Goal: Task Accomplishment & Management: Use online tool/utility

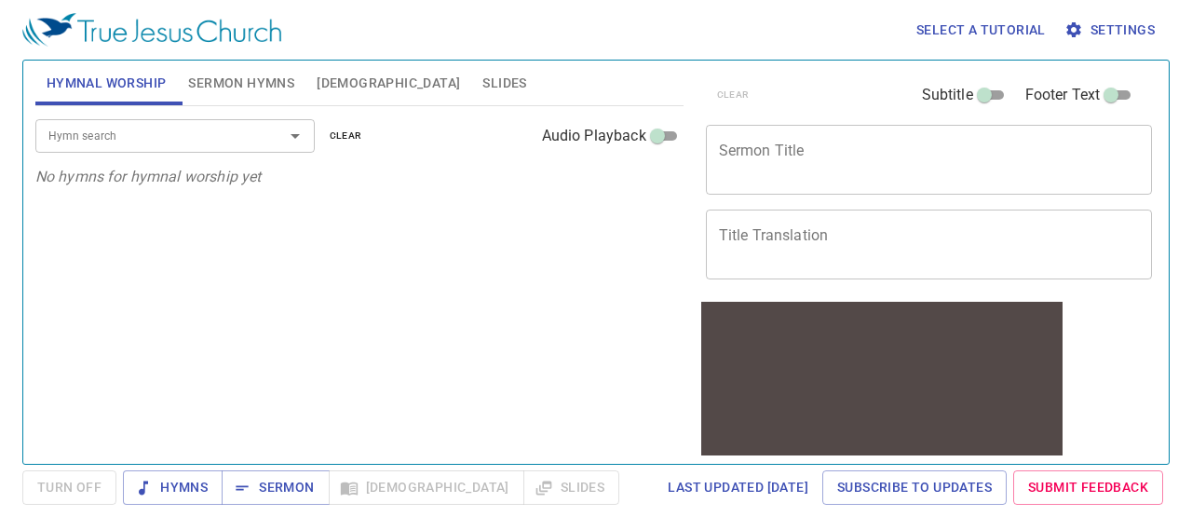
click at [1110, 25] on span "Settings" at bounding box center [1111, 30] width 87 height 23
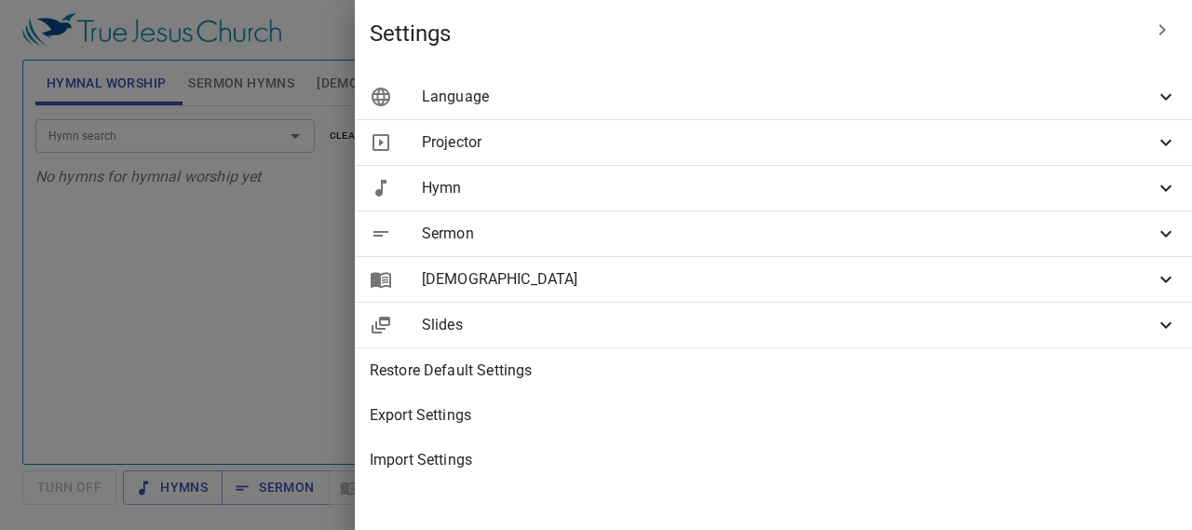
click at [1022, 104] on span "Language" at bounding box center [788, 97] width 733 height 22
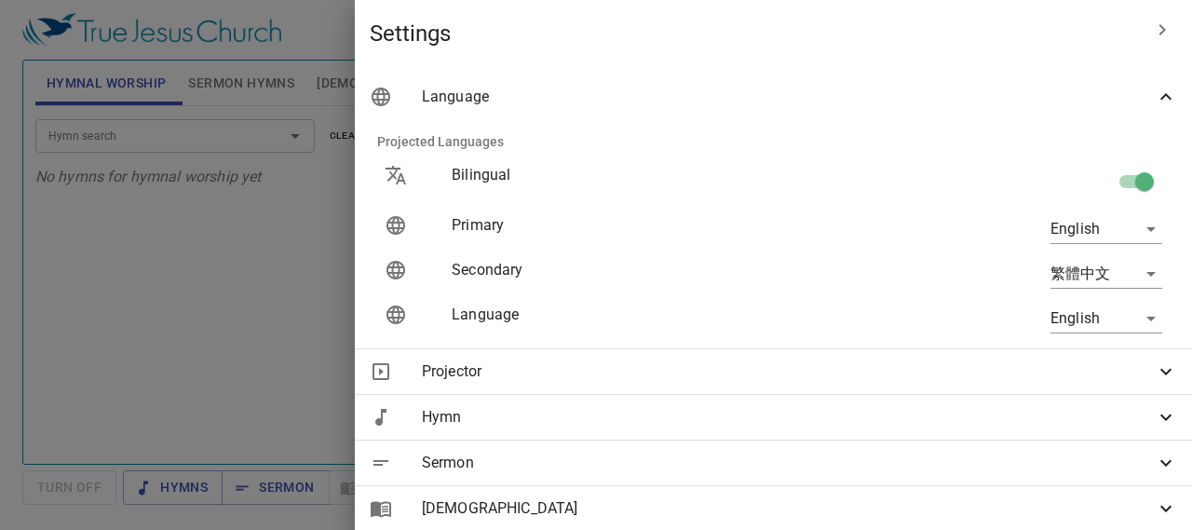
click at [1108, 177] on input "checkbox" at bounding box center [1145, 185] width 106 height 35
checkbox input "false"
click at [1095, 227] on body "Select a tutorial Settings Hymnal Worship Sermon Hymns Bible Slides Hymn search…" at bounding box center [596, 265] width 1192 height 530
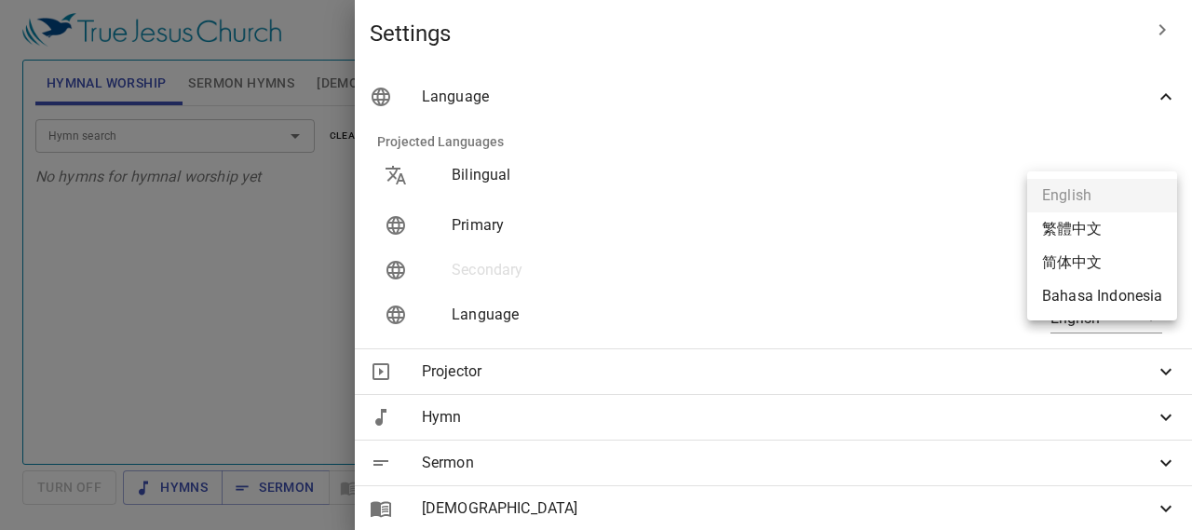
click at [1086, 236] on li "繁體中文" at bounding box center [1102, 229] width 150 height 34
type input "zh"
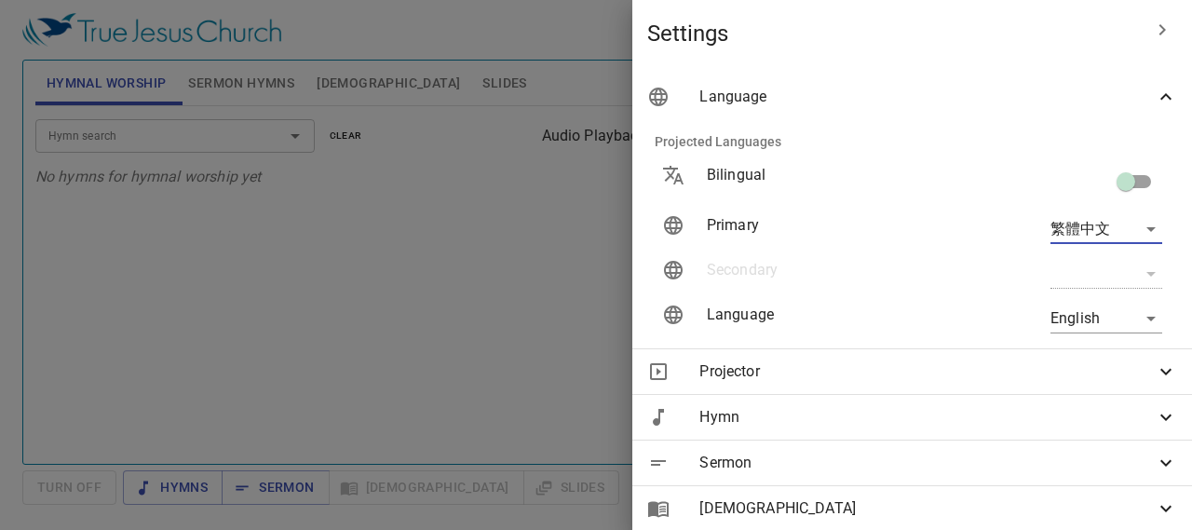
click at [1072, 330] on body "Select a tutorial Settings Hymnal Worship Sermon Hymns Bible Slides Hymn search…" at bounding box center [596, 265] width 1192 height 530
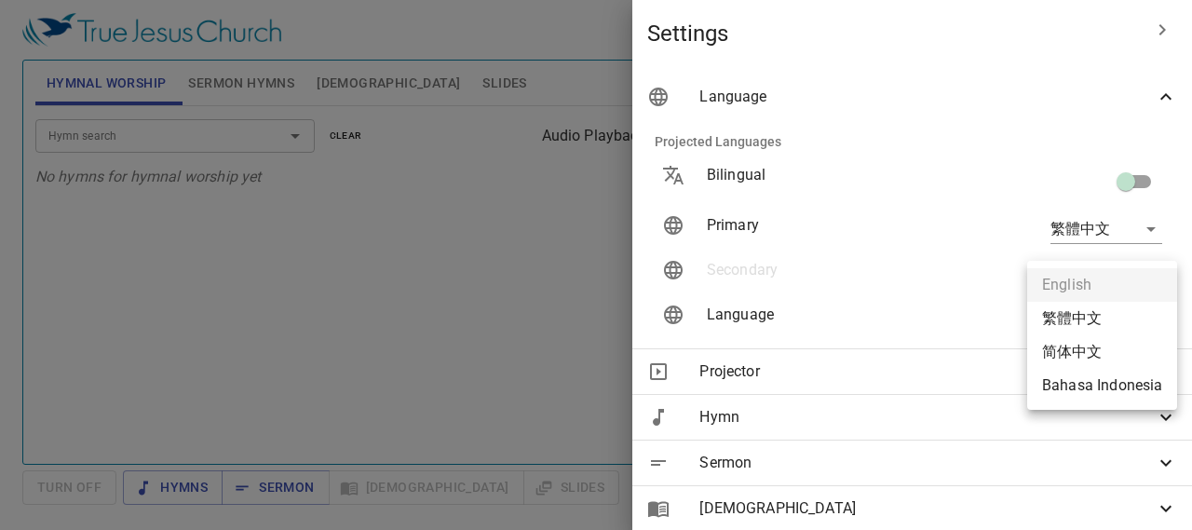
click at [1088, 353] on li "简体中文" at bounding box center [1102, 352] width 150 height 34
type input "zh-simple"
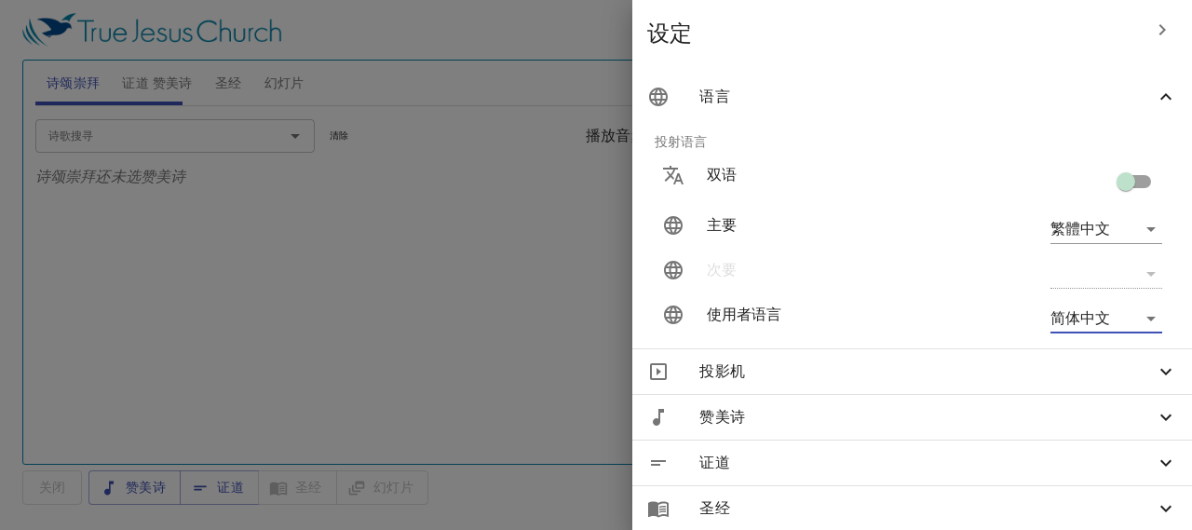
click at [505, 289] on div at bounding box center [596, 265] width 1192 height 530
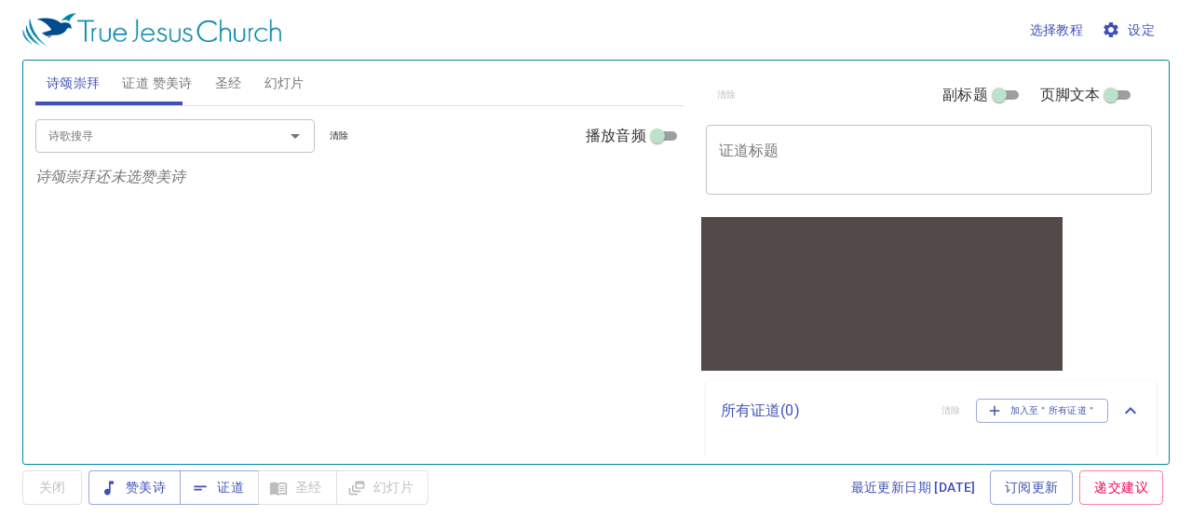
click at [1008, 146] on textarea "证道标题" at bounding box center [929, 159] width 421 height 35
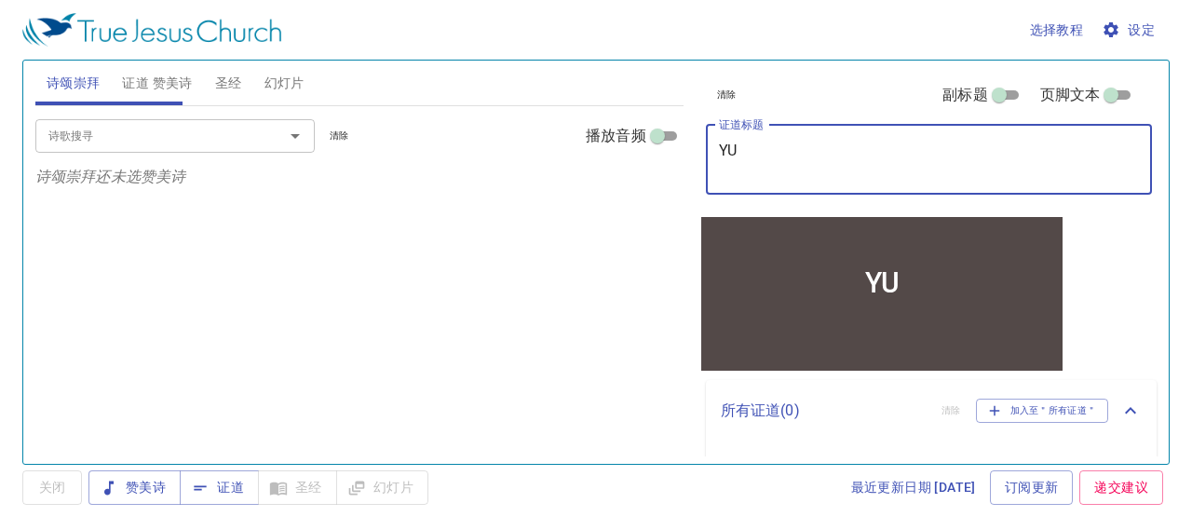
type textarea "Y"
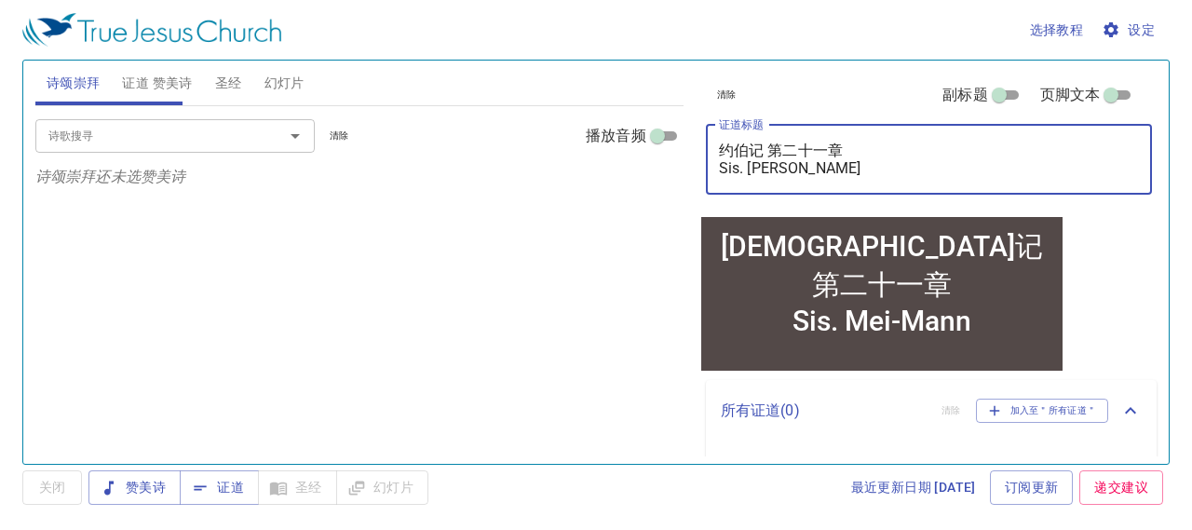
click at [719, 169] on textarea "约伯记 第二十一章 Sis. Mei-Mann" at bounding box center [929, 159] width 421 height 35
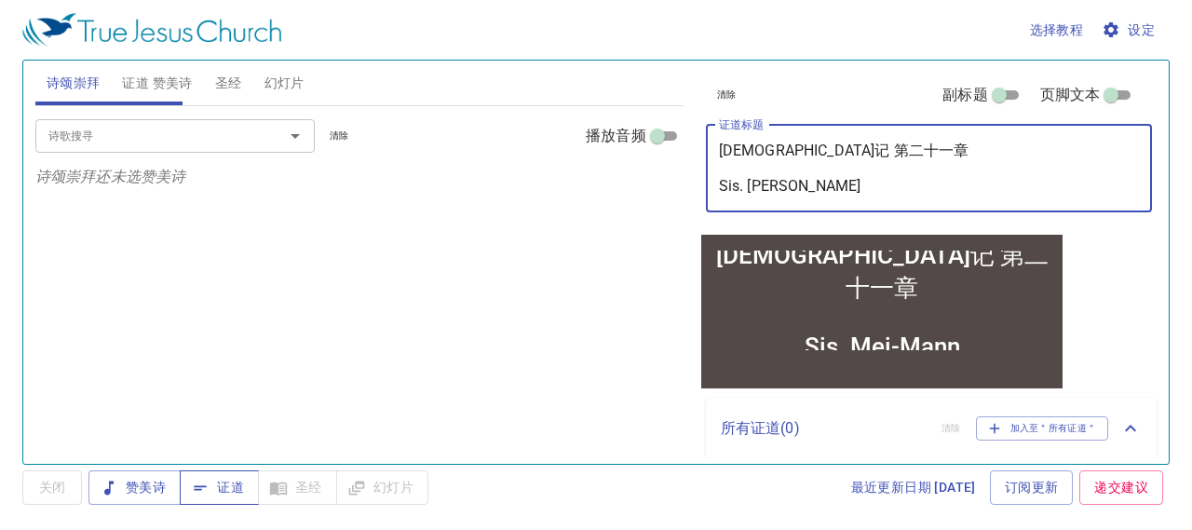
type textarea "约伯记 第二十一章 Sis. Mei-Mann"
click at [239, 484] on span "证道" at bounding box center [219, 487] width 49 height 23
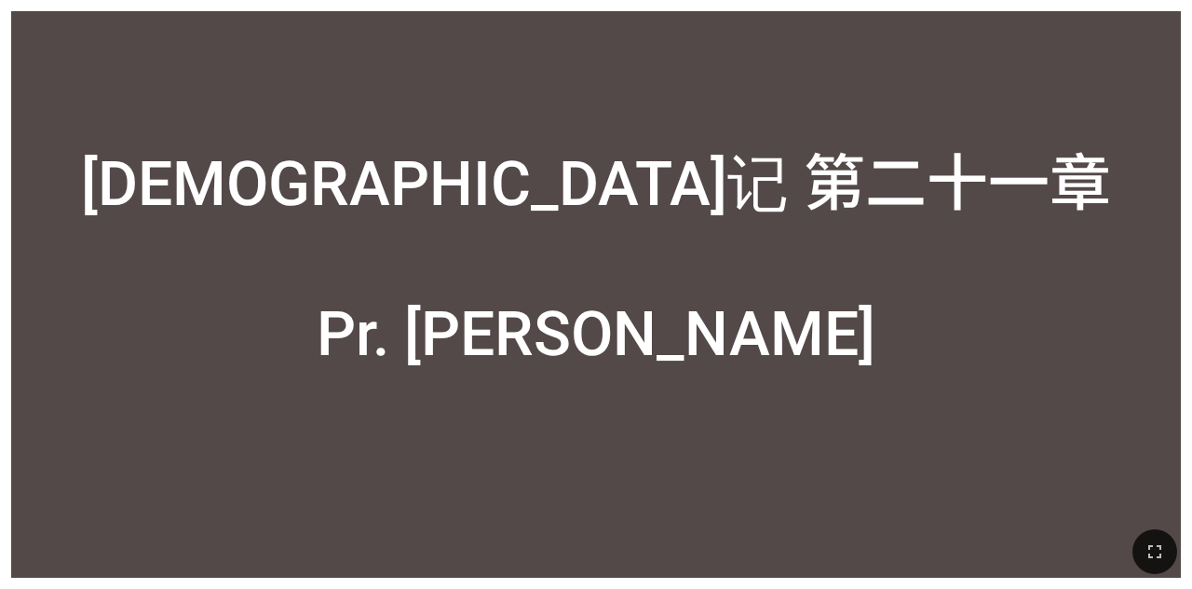
drag, startPoint x: 407, startPoint y: 435, endPoint x: 483, endPoint y: 582, distance: 165.8
click at [407, 435] on div "[DEMOGRAPHIC_DATA]记 第二十一章 Pr. [PERSON_NAME]" at bounding box center [596, 252] width 1170 height 368
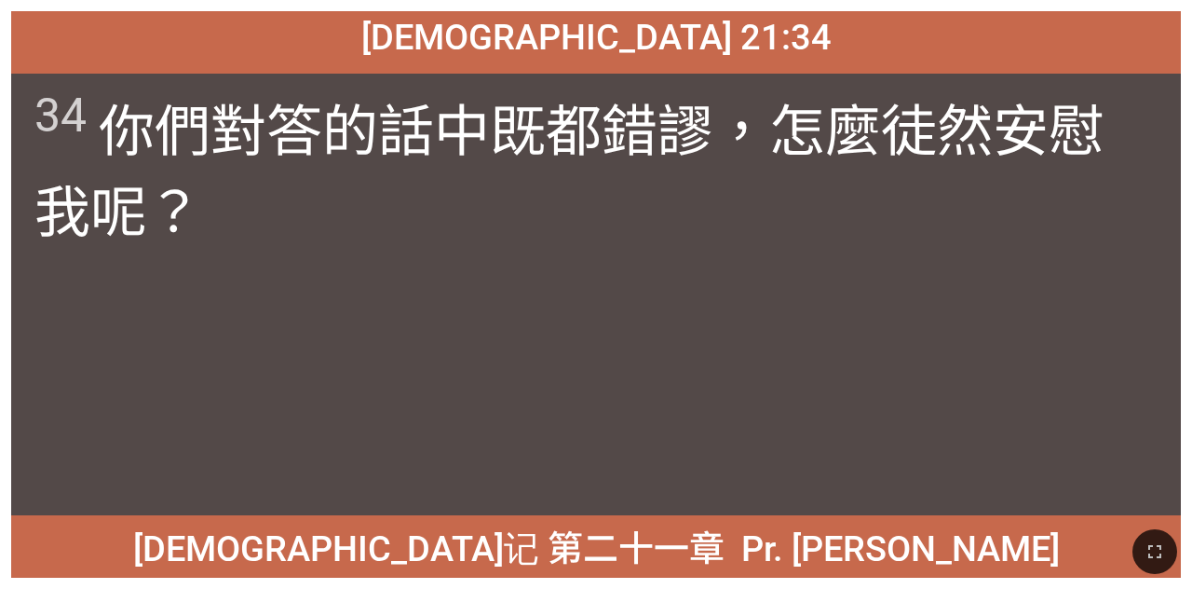
click at [504, 307] on div "34 你們對答 的話中既都 錯謬 ，怎麼徒然 安慰 我呢？" at bounding box center [596, 294] width 1170 height 441
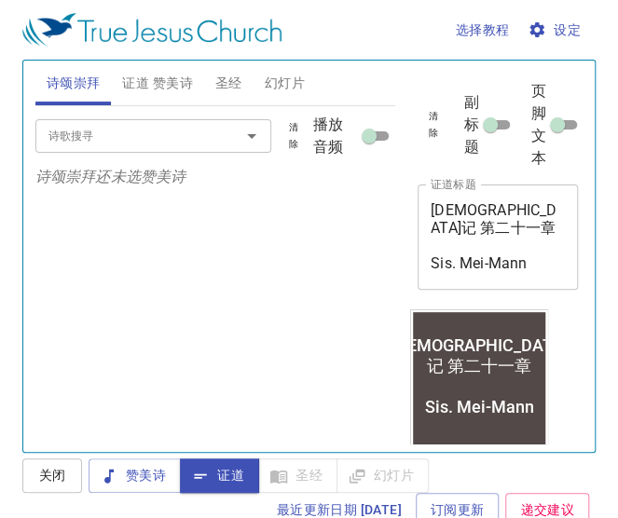
click at [98, 135] on input "诗歌搜寻" at bounding box center [126, 135] width 170 height 21
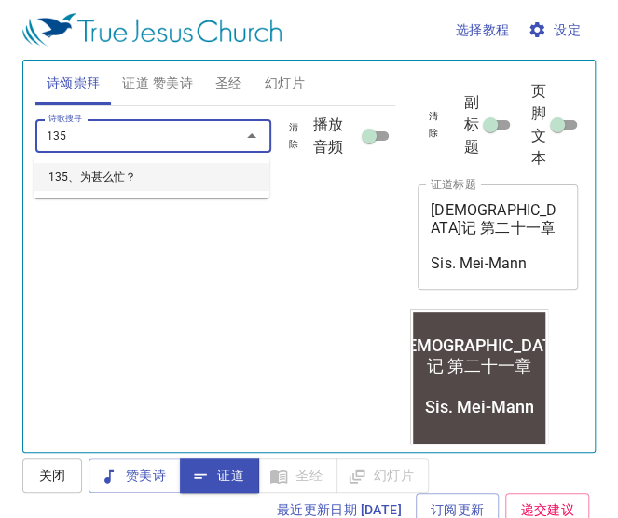
type input "135、为甚么忙？"
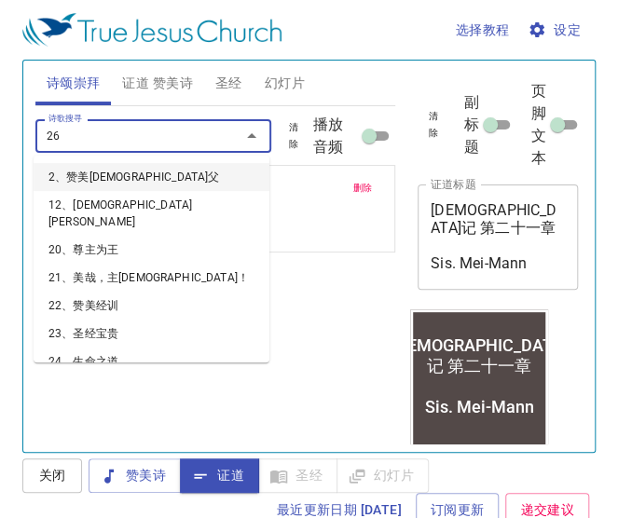
type input "267"
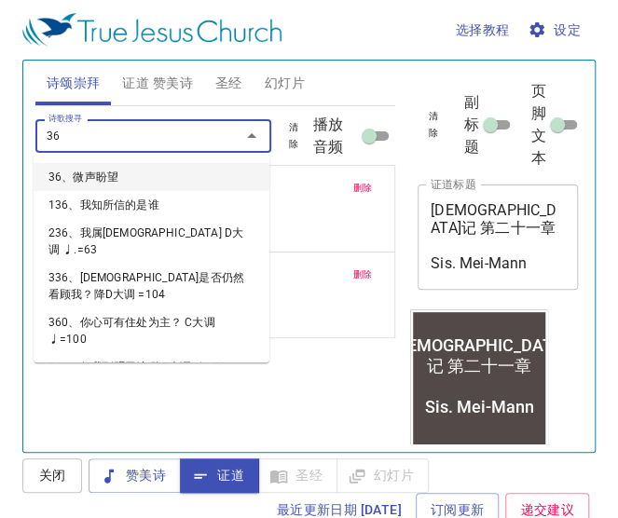
type input "367"
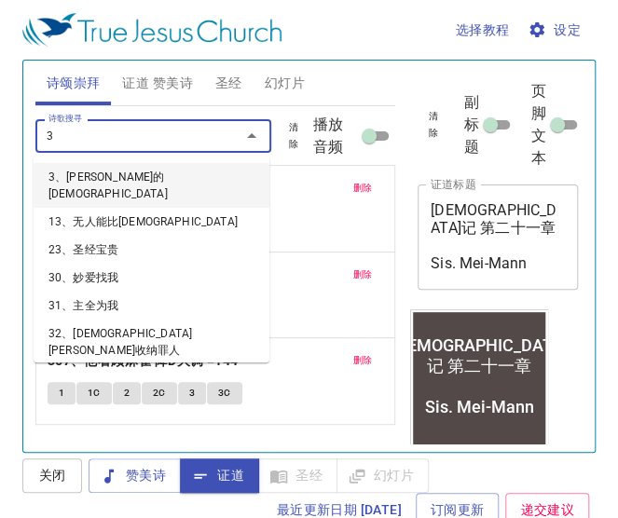
type input "34"
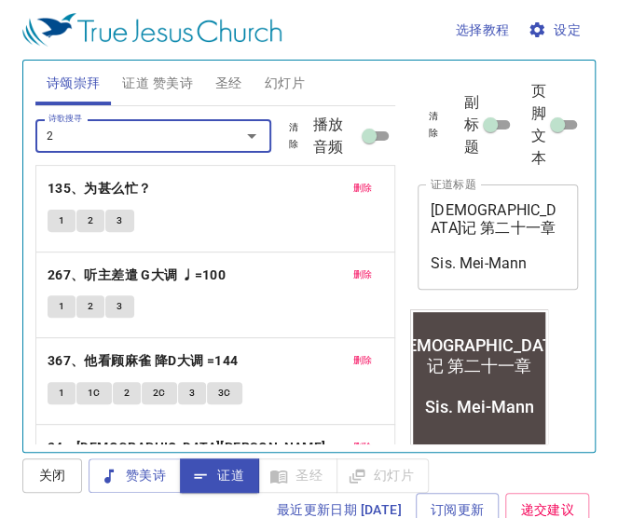
type input "22"
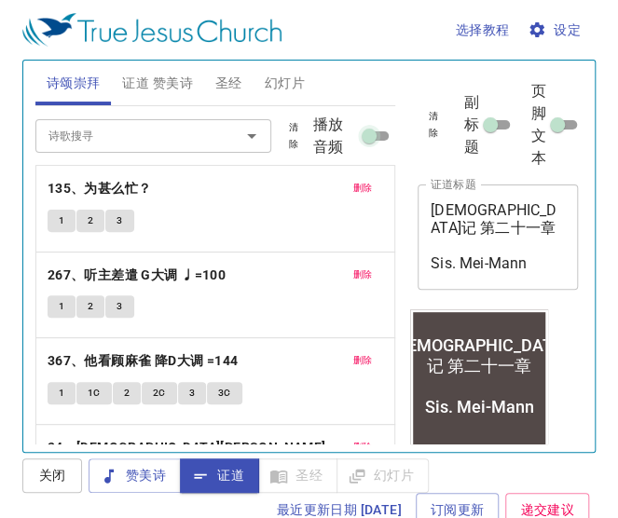
click at [366, 129] on input "播放音频" at bounding box center [368, 140] width 67 height 22
click at [372, 135] on input "播放音频" at bounding box center [368, 140] width 67 height 22
checkbox input "true"
select select "1"
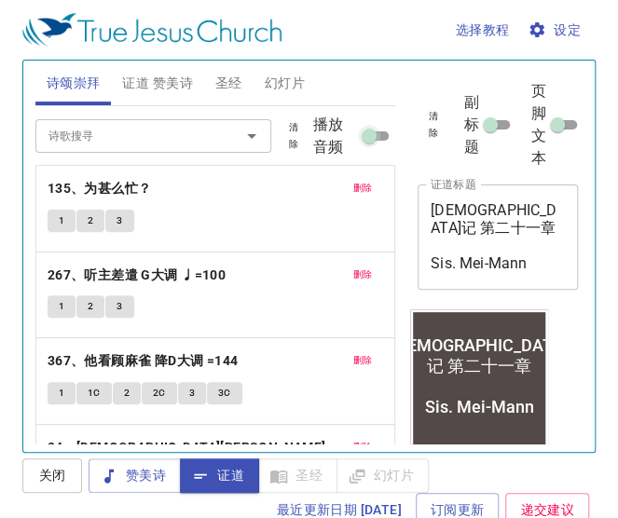
select select "1"
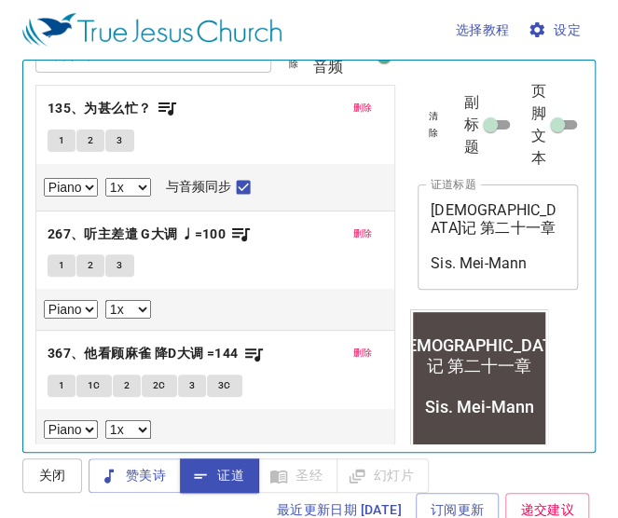
scroll to position [82, 0]
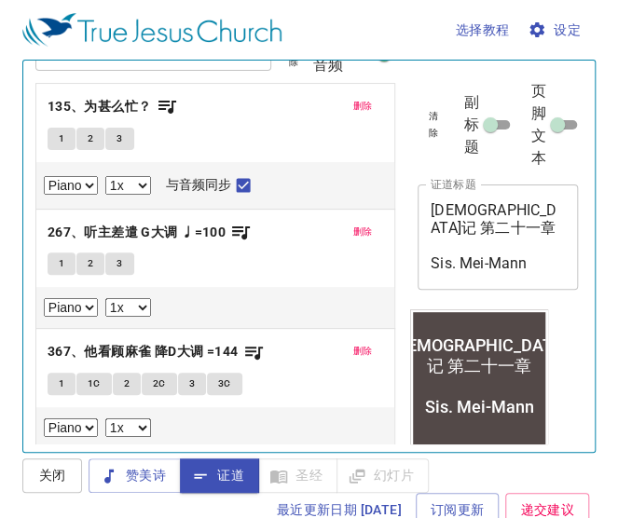
click at [61, 264] on span "1" at bounding box center [62, 263] width 6 height 17
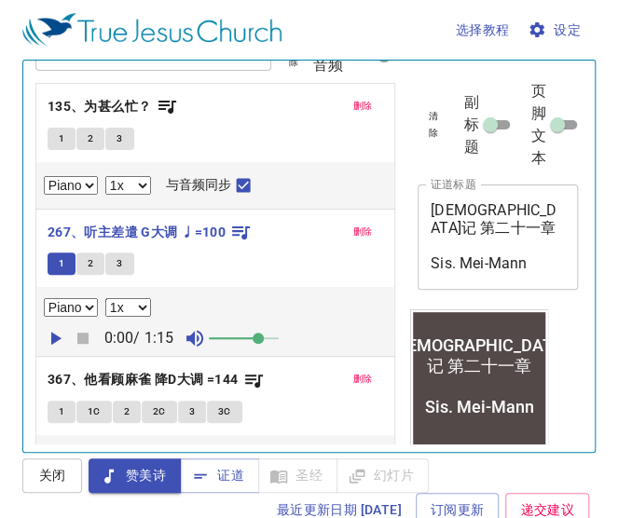
click at [263, 333] on span at bounding box center [244, 338] width 70 height 26
click at [264, 333] on span at bounding box center [257, 338] width 11 height 11
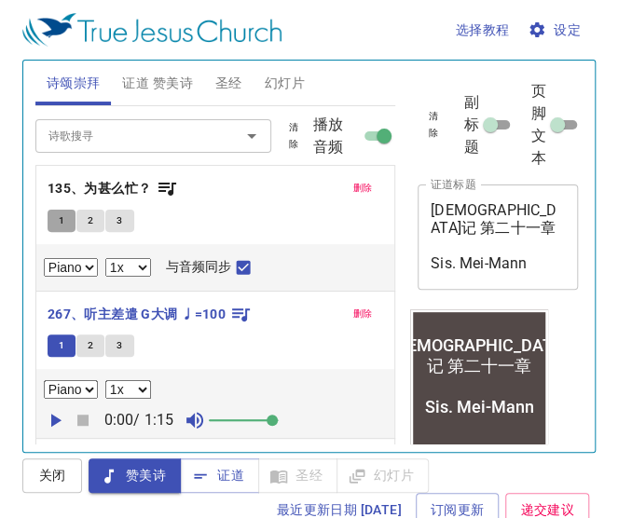
click at [62, 221] on span "1" at bounding box center [62, 220] width 6 height 17
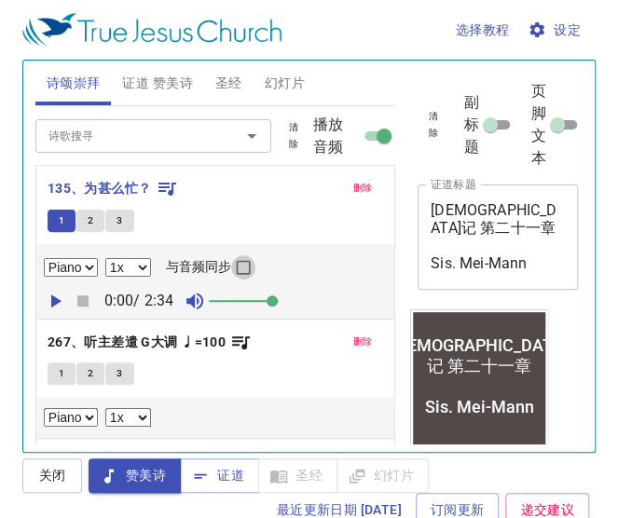
click at [247, 260] on input "与音频同步" at bounding box center [243, 271] width 24 height 24
checkbox input "true"
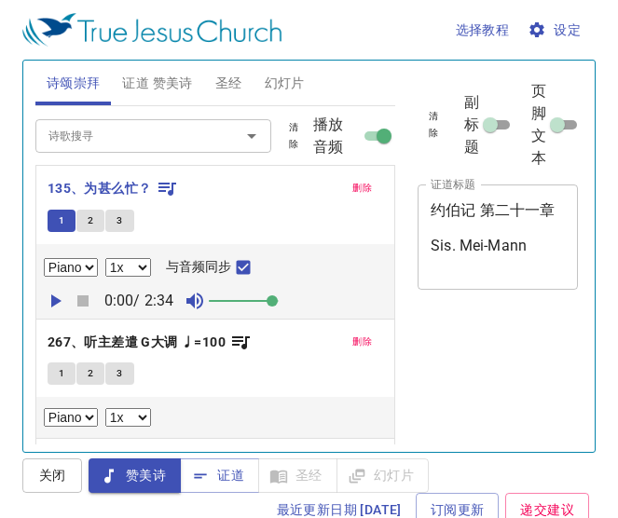
select select "1"
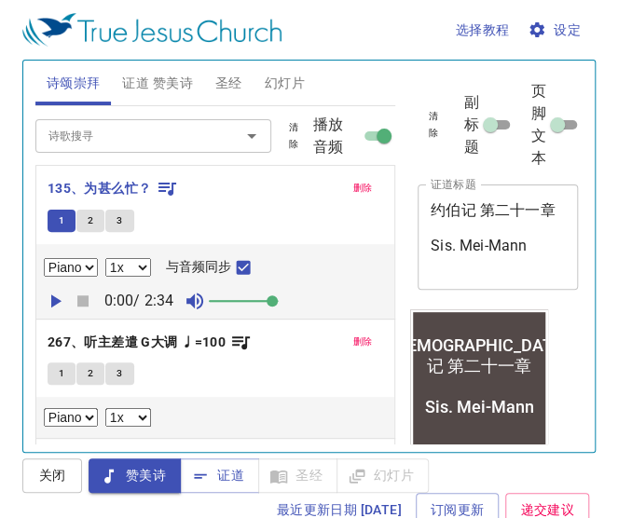
click at [228, 292] on span at bounding box center [244, 301] width 70 height 26
drag, startPoint x: 485, startPoint y: 94, endPoint x: 253, endPoint y: -8, distance: 253.5
click at [253, 0] on html "选择教程 设定 诗颂崇拜 证道 赞美诗 圣经 幻灯片 诗歌搜寻 诗歌搜寻 清除 播放音频 删除 135、为甚么忙？ 1 2 3 Piano 0.6x 0.7x…" at bounding box center [309, 259] width 618 height 518
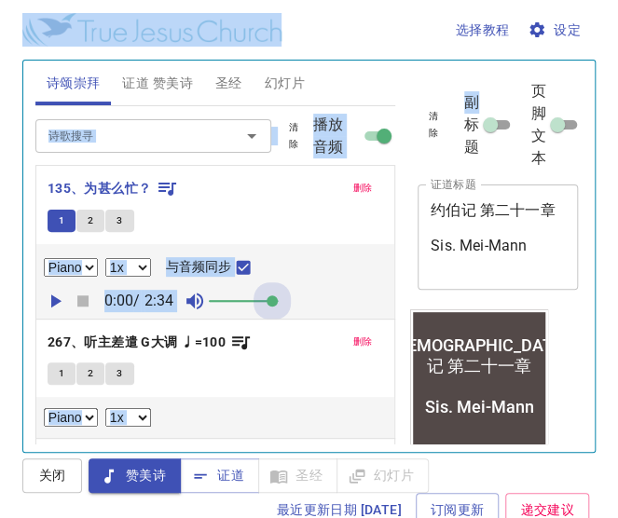
click at [278, 297] on span at bounding box center [244, 301] width 70 height 26
click at [291, 371] on div "1 2 3" at bounding box center [215, 375] width 335 height 27
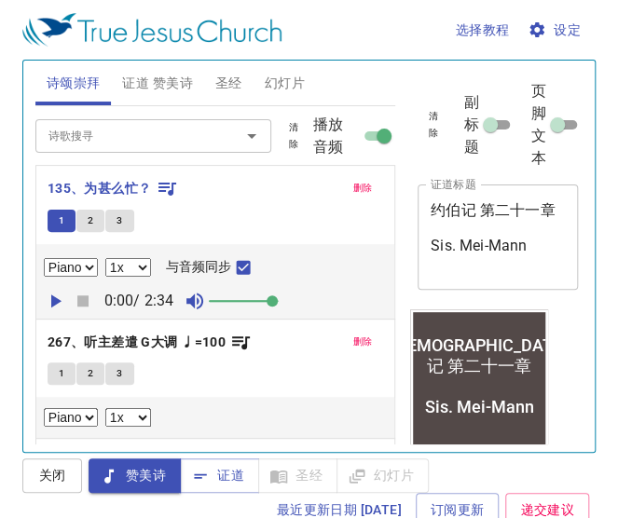
click at [61, 303] on icon "button" at bounding box center [55, 301] width 22 height 22
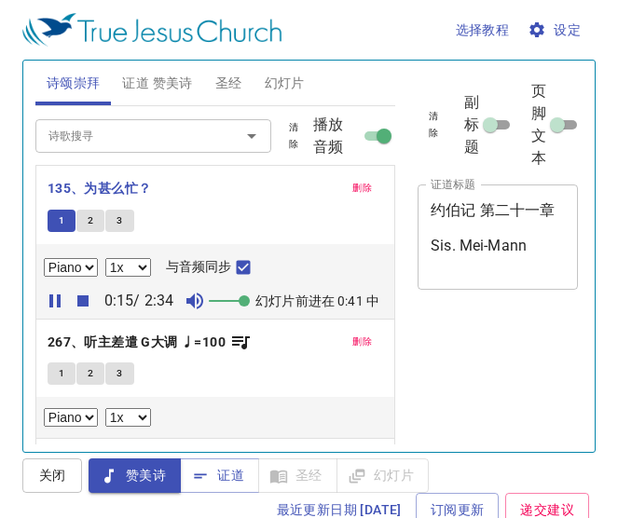
select select "1"
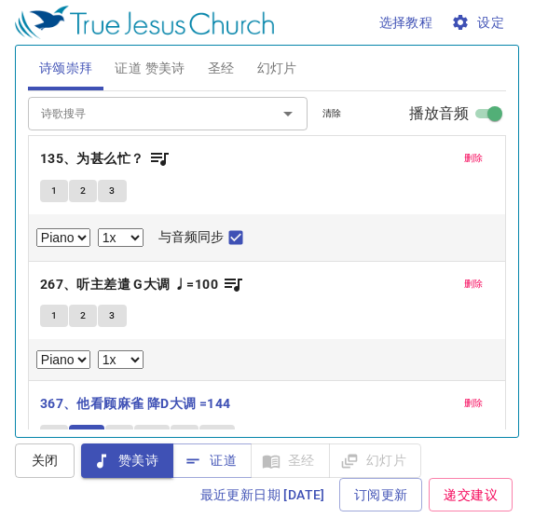
select select "1"
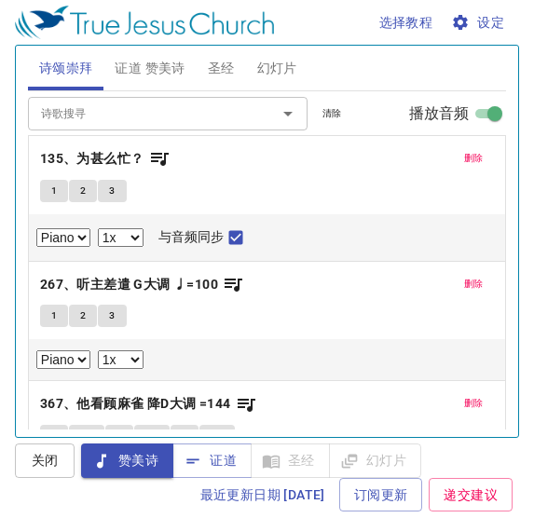
select select "1"
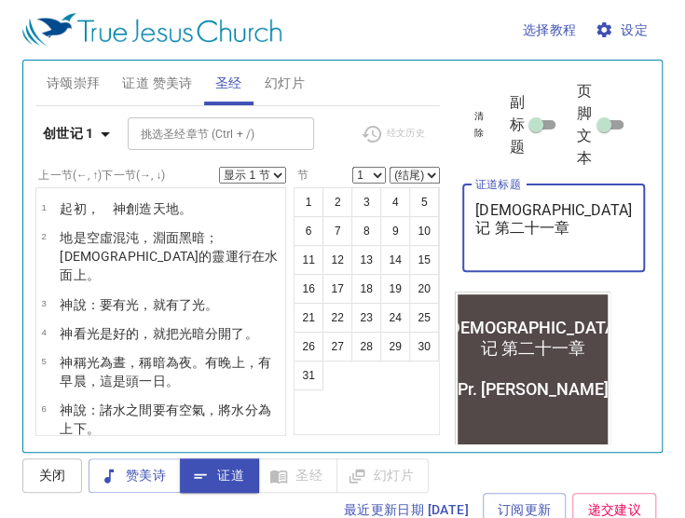
click at [69, 129] on b "创世记 1" at bounding box center [68, 133] width 51 height 23
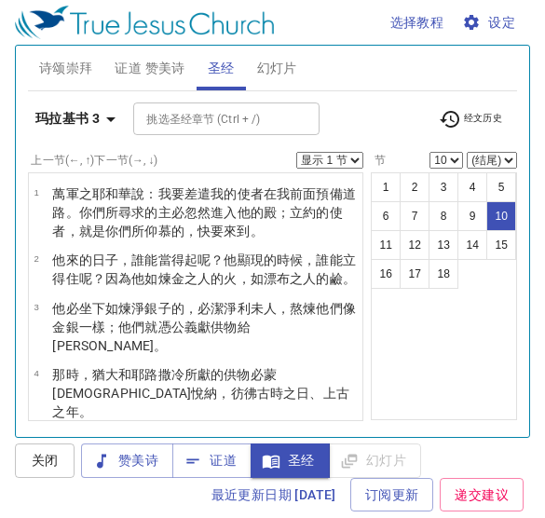
select select "10"
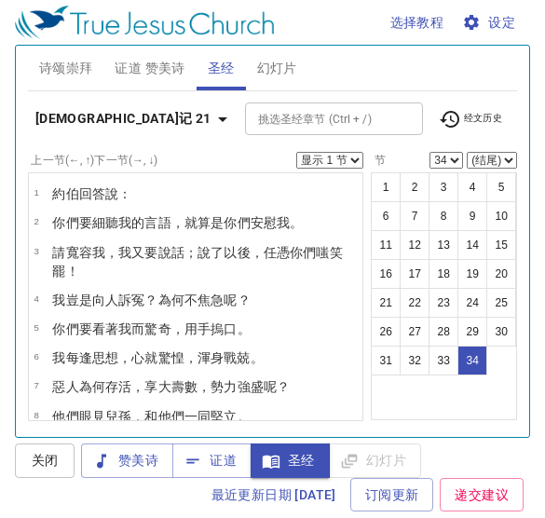
select select "34"
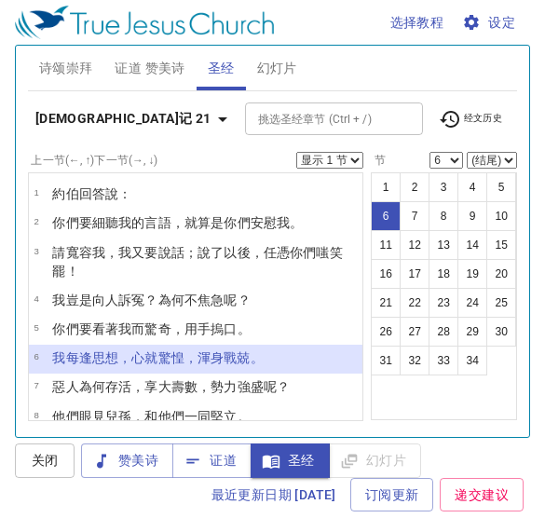
select select "6"
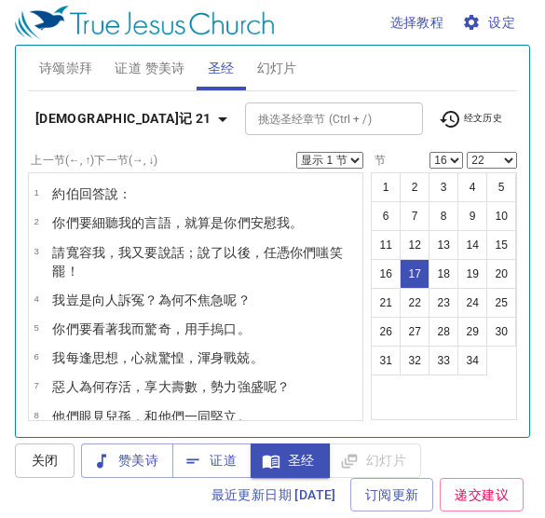
select select "16"
select select "22"
select select "2"
select select "29"
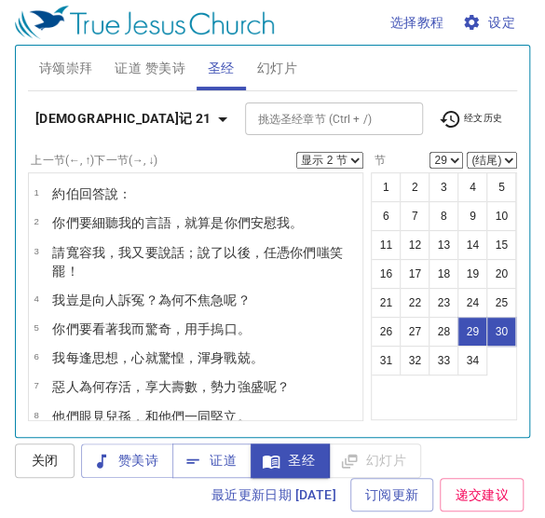
scroll to position [1745, 0]
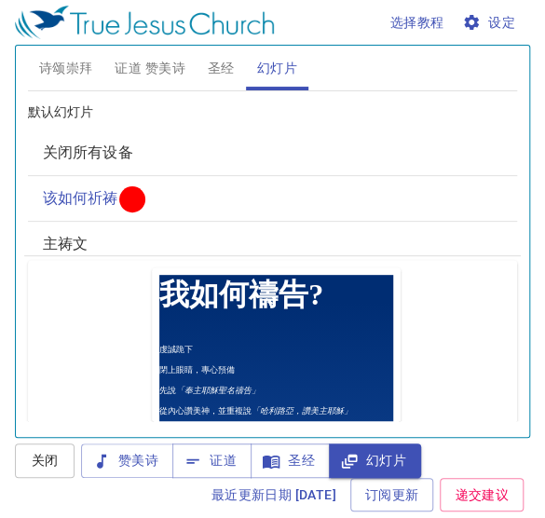
scroll to position [107, 0]
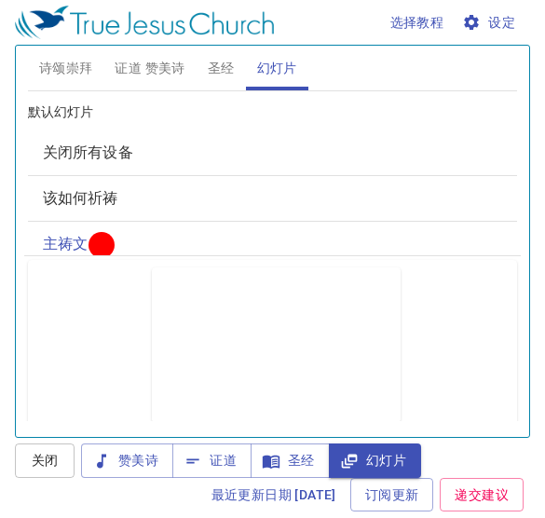
scroll to position [8, 0]
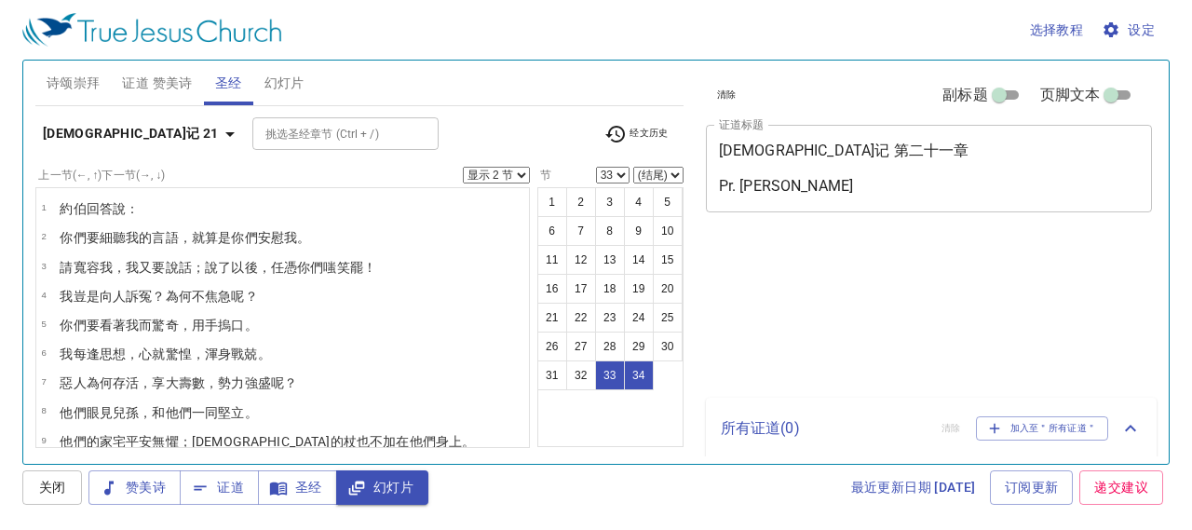
select select "2"
select select "33"
click at [218, 95] on button "圣经" at bounding box center [228, 83] width 49 height 45
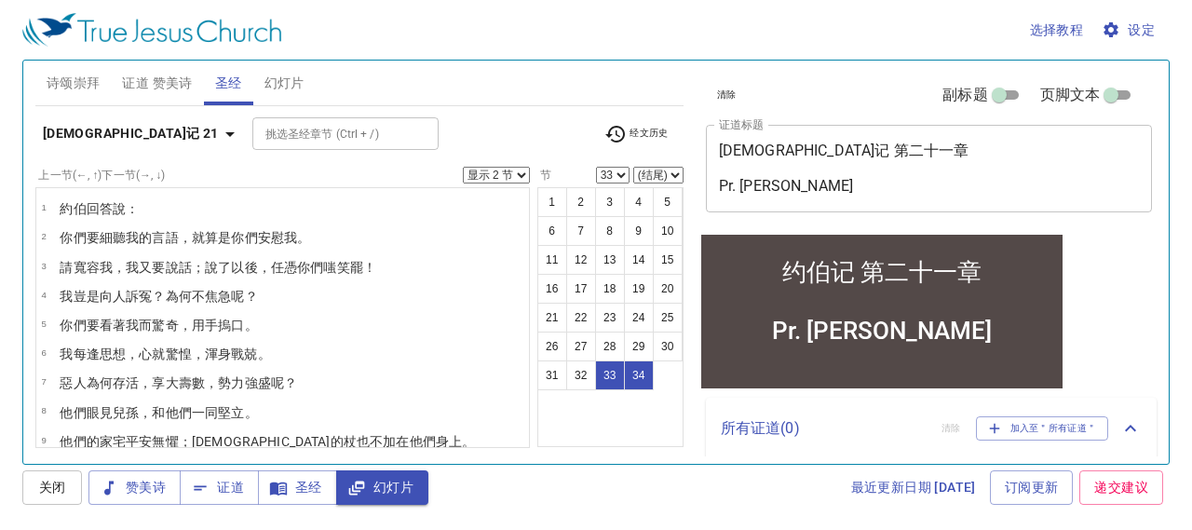
click at [544, 503] on div "最近更新日期 2025/9/22 订阅更新 递交建议" at bounding box center [802, 487] width 735 height 34
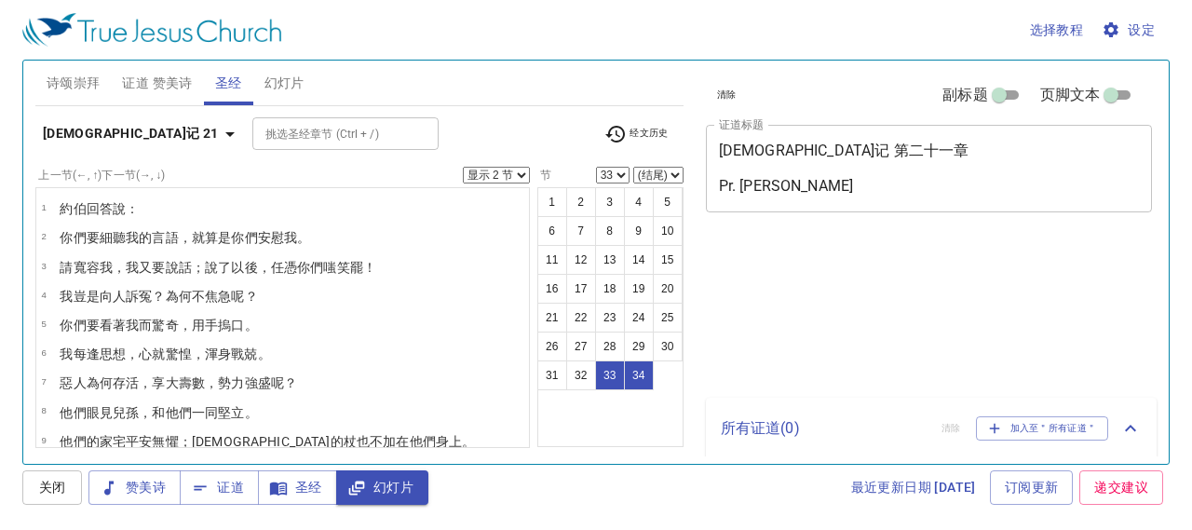
select select "2"
select select "33"
select select "2"
select select "33"
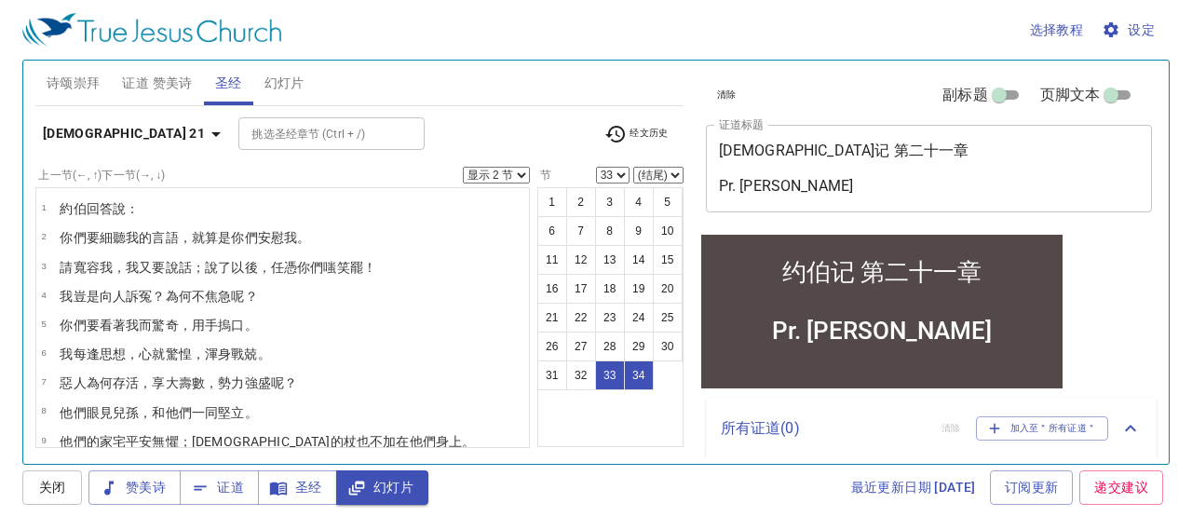
scroll to position [741, 0]
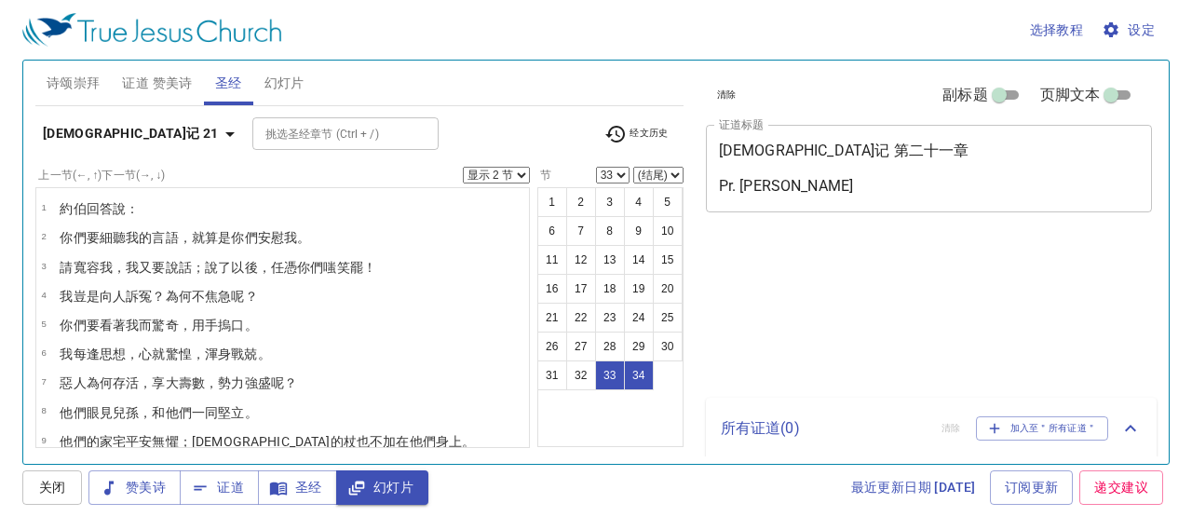
select select "2"
select select "33"
select select "2"
select select "33"
select select "2"
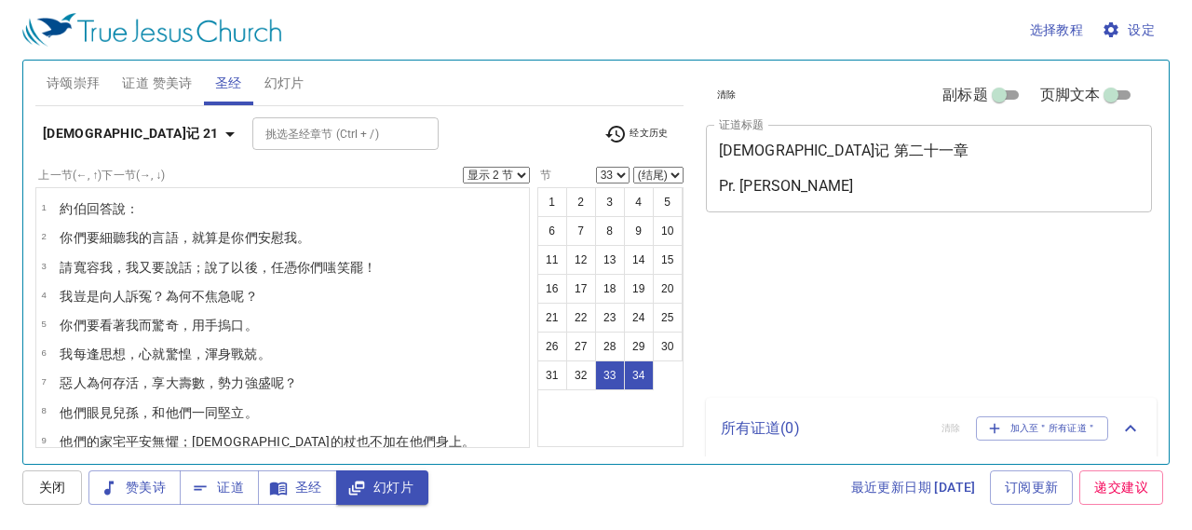
select select "33"
select select "2"
select select "33"
select select "2"
select select "33"
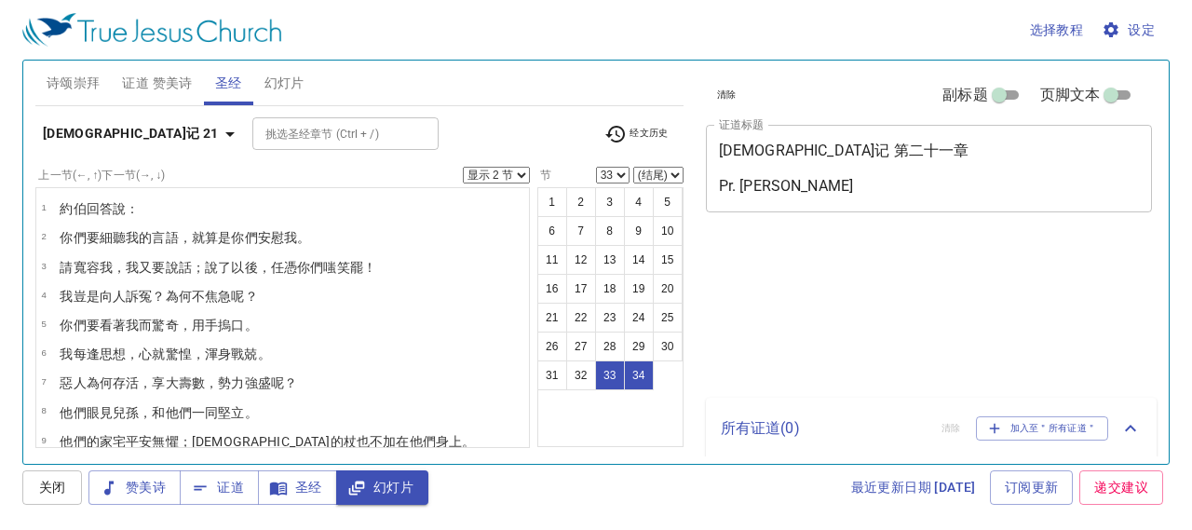
select select "2"
select select "33"
select select "2"
select select "33"
select select "2"
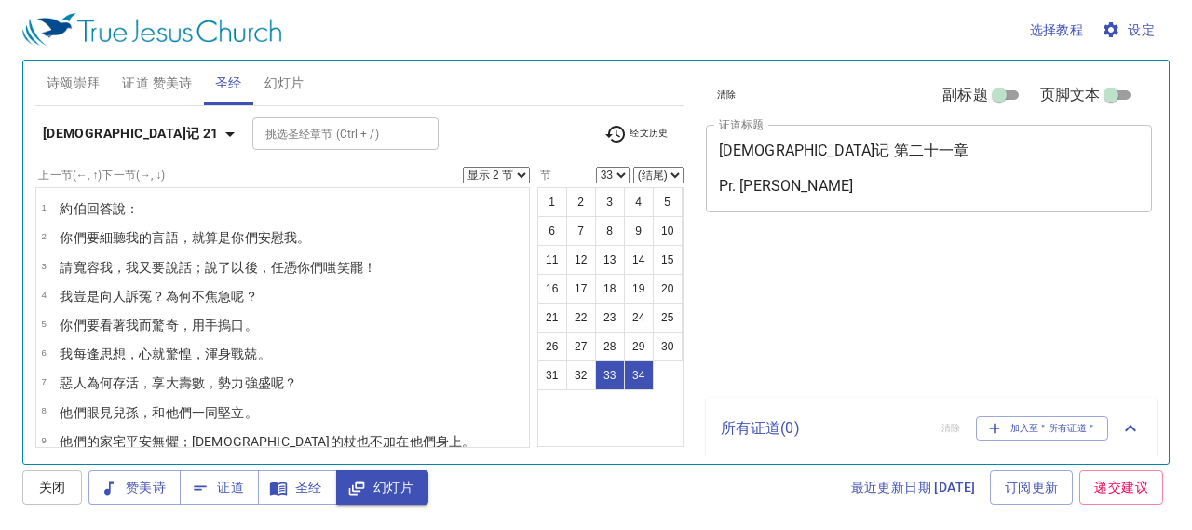
select select "33"
select select "2"
select select "33"
select select "2"
select select "33"
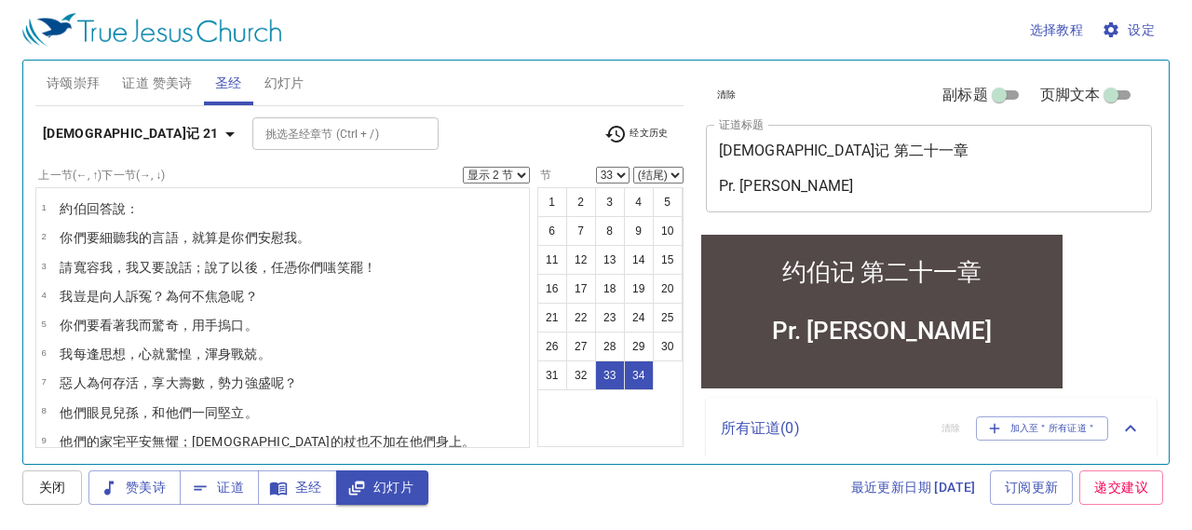
scroll to position [741, 0]
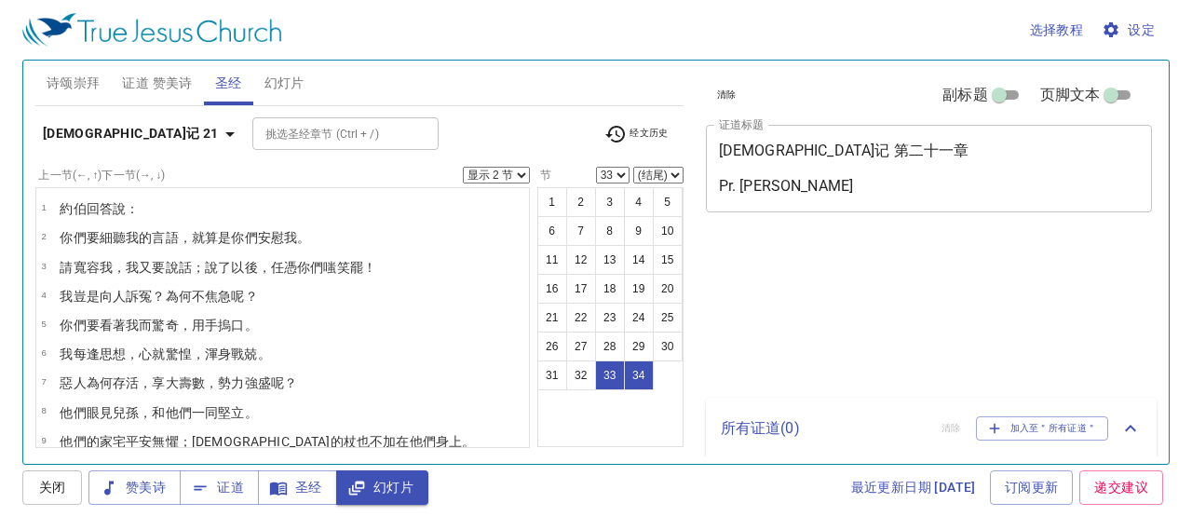
select select "2"
select select "33"
select select "2"
select select "33"
select select "2"
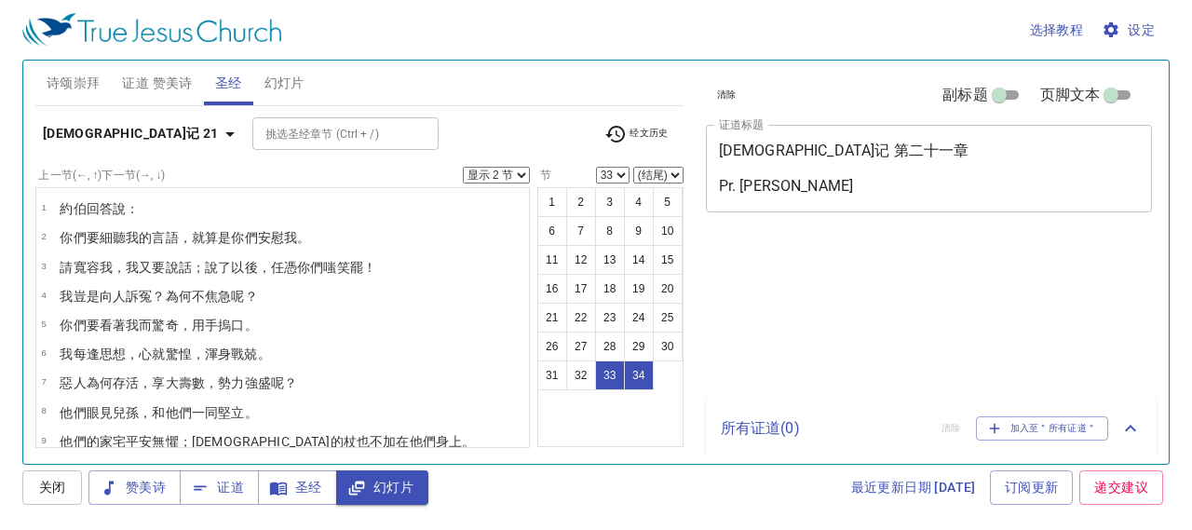
select select "33"
select select "2"
select select "33"
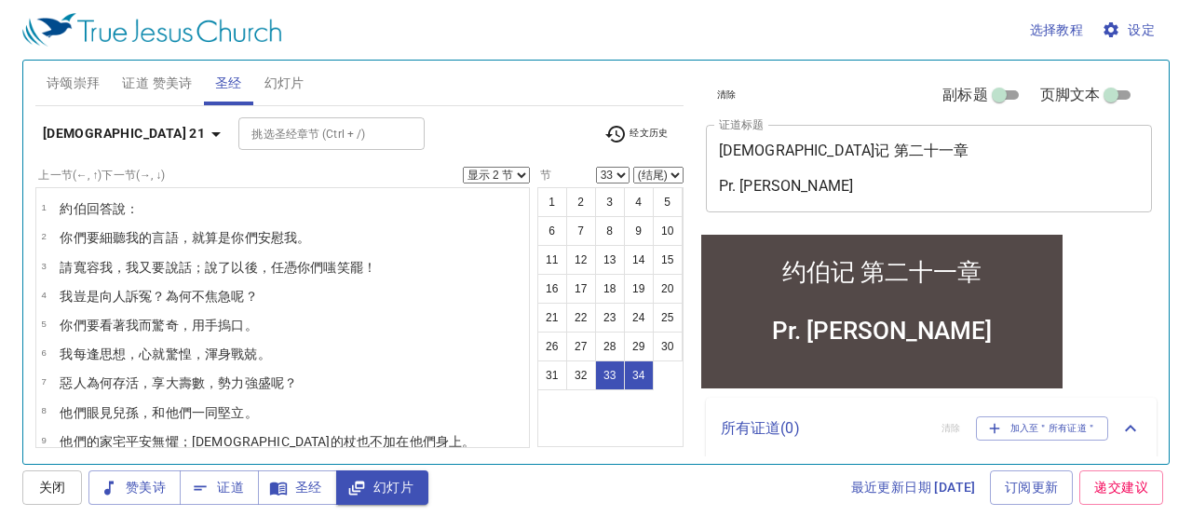
scroll to position [741, 0]
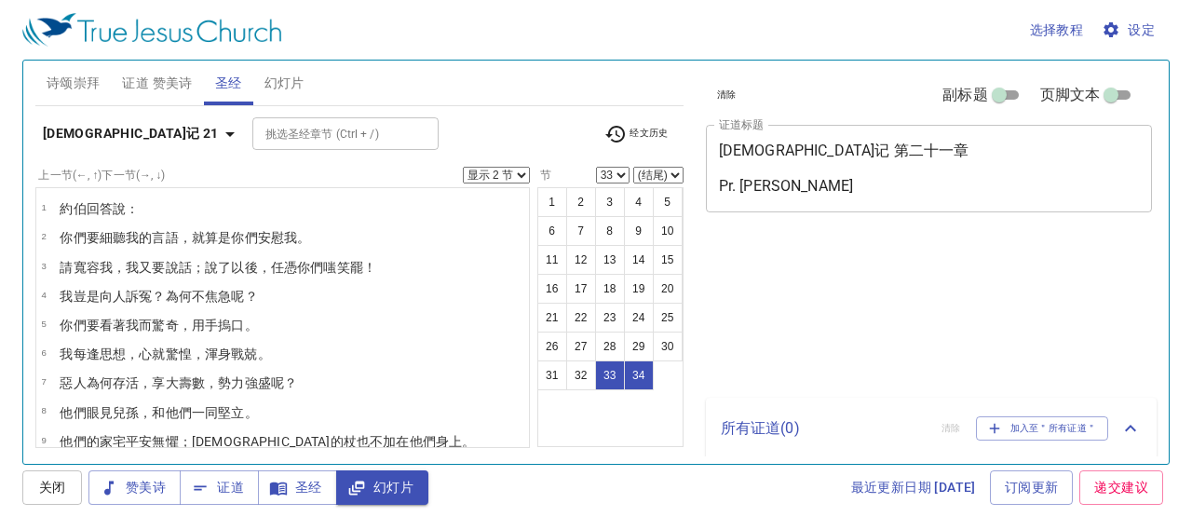
select select "2"
select select "33"
select select "2"
select select "33"
select select "2"
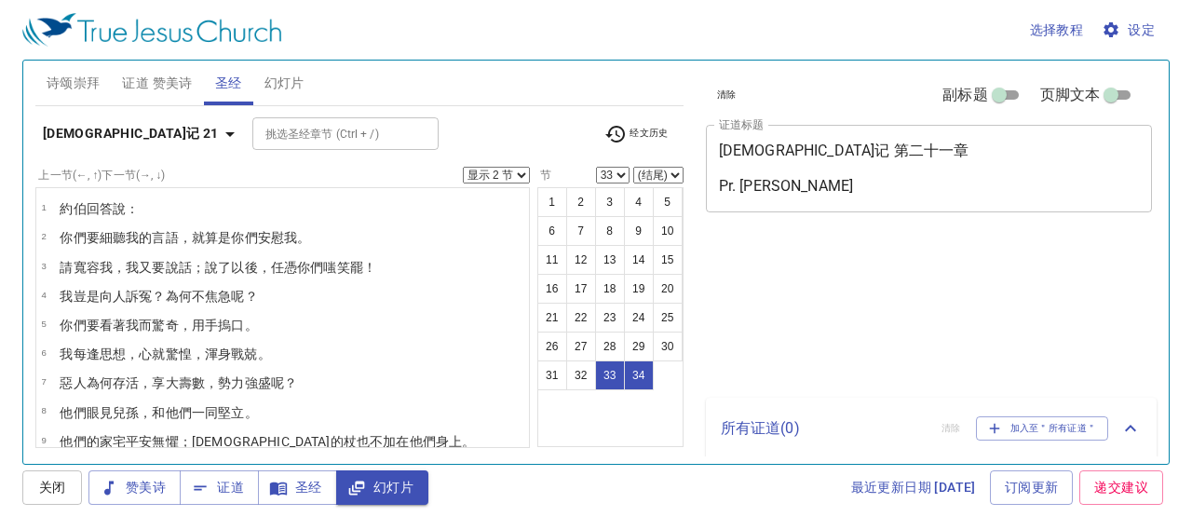
select select "33"
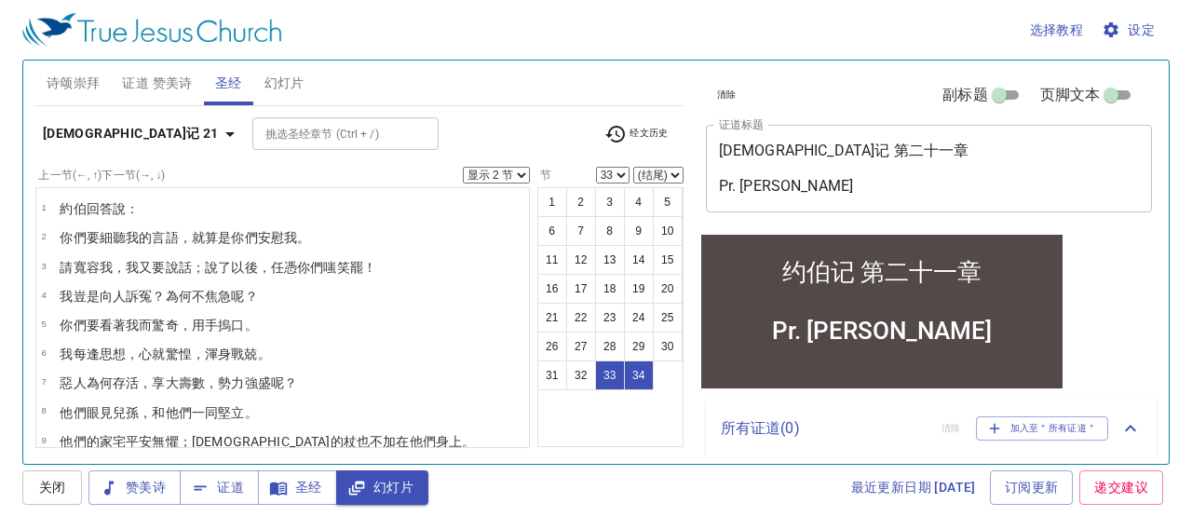
scroll to position [741, 0]
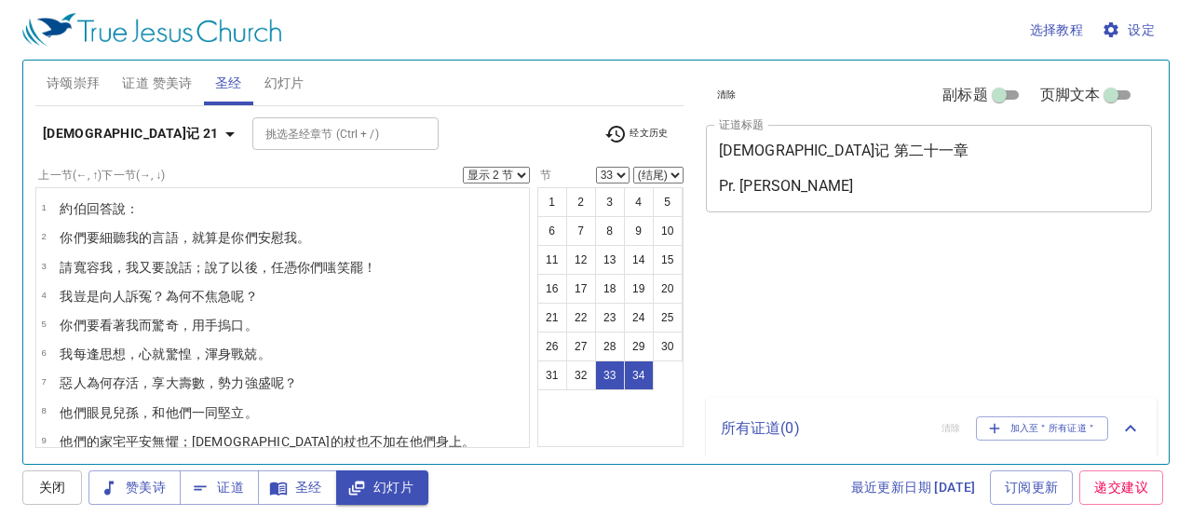
select select "2"
select select "33"
select select "2"
select select "33"
select select "2"
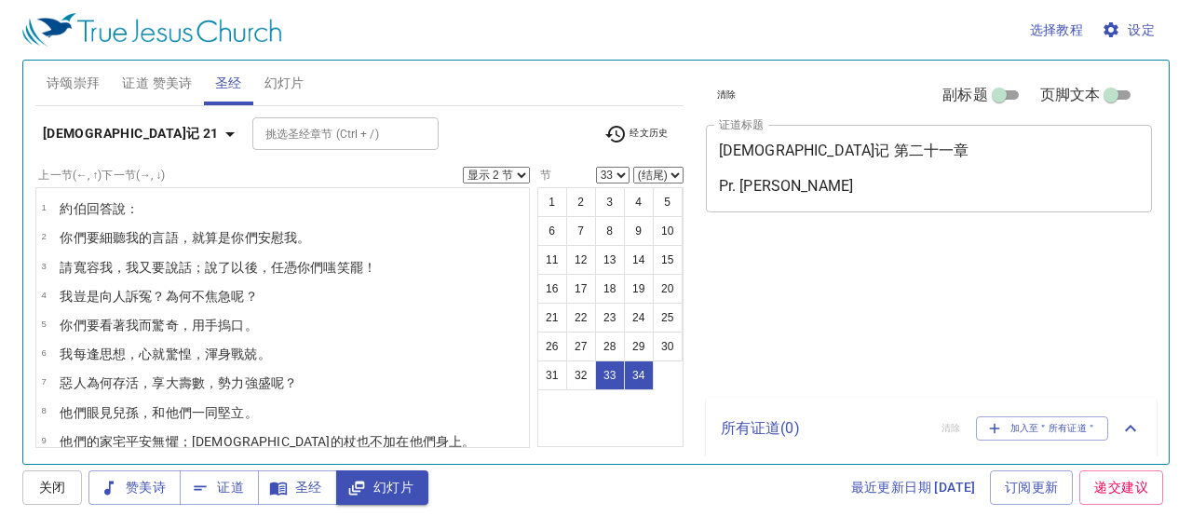
select select "33"
select select "2"
select select "33"
select select "2"
select select "33"
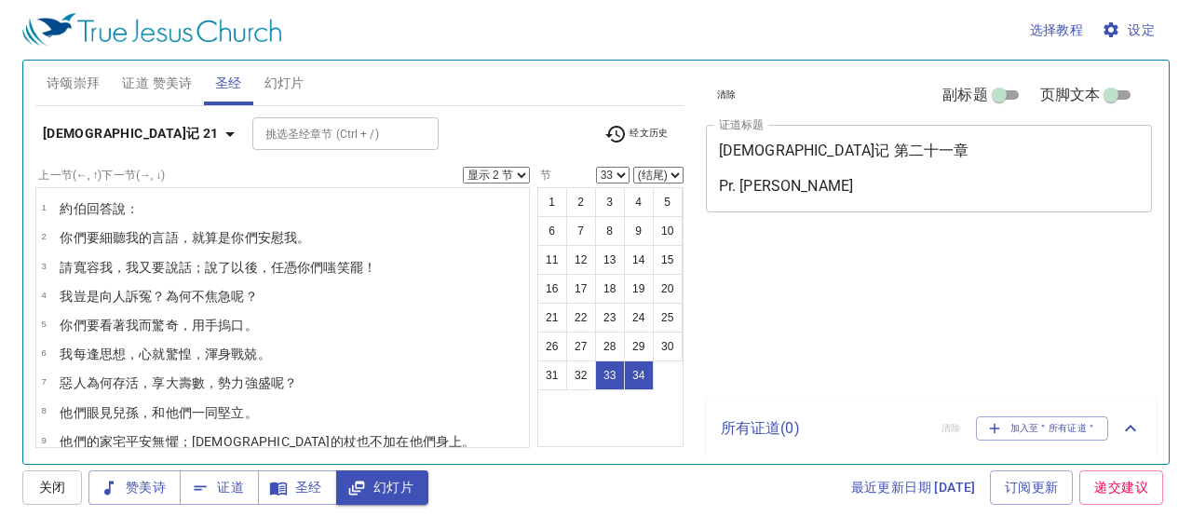
select select "2"
select select "33"
select select "2"
select select "33"
select select "2"
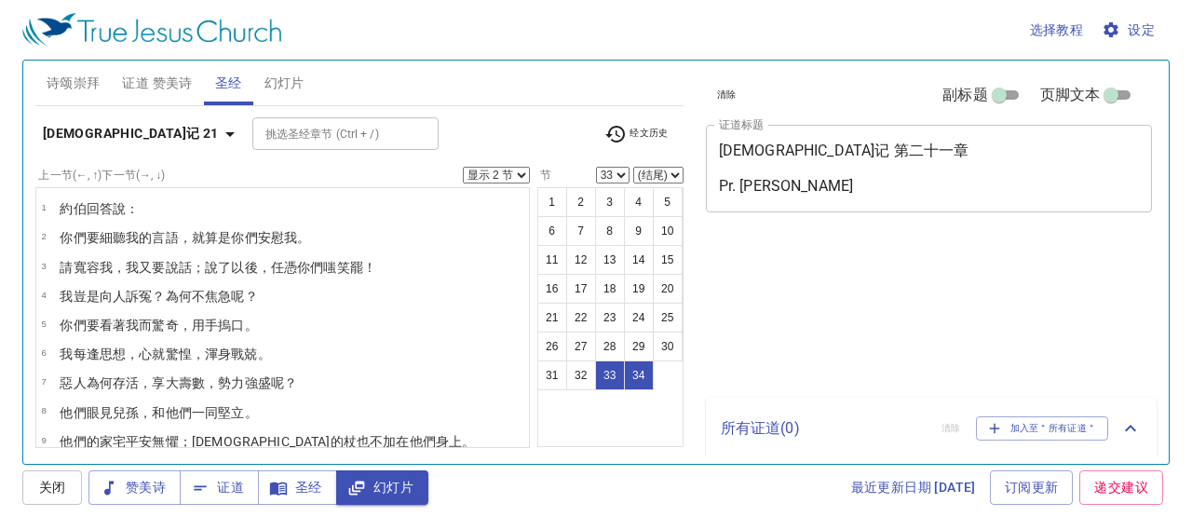
select select "33"
select select "2"
select select "33"
select select "2"
select select "33"
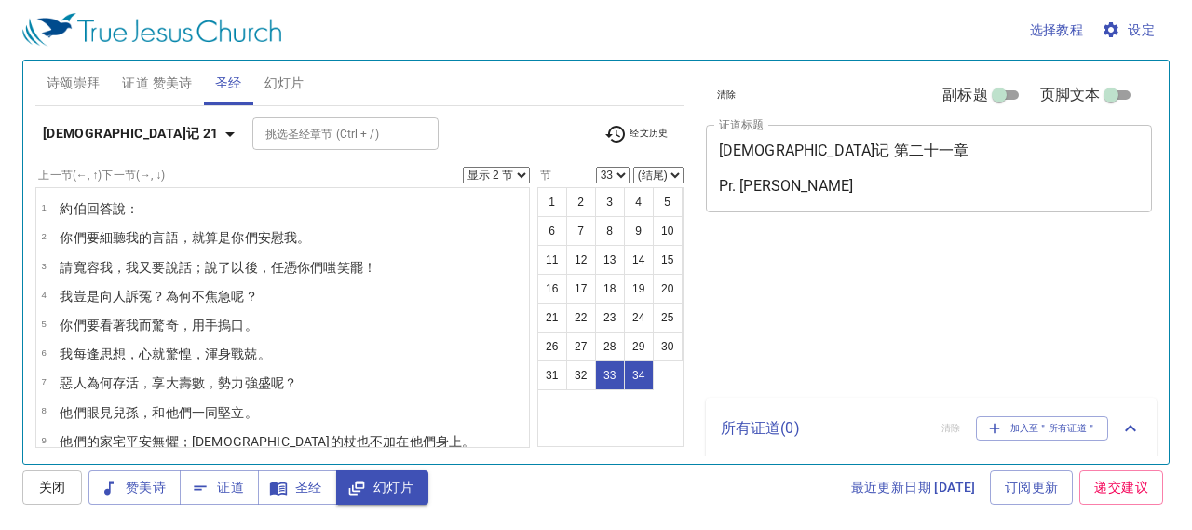
select select "2"
select select "33"
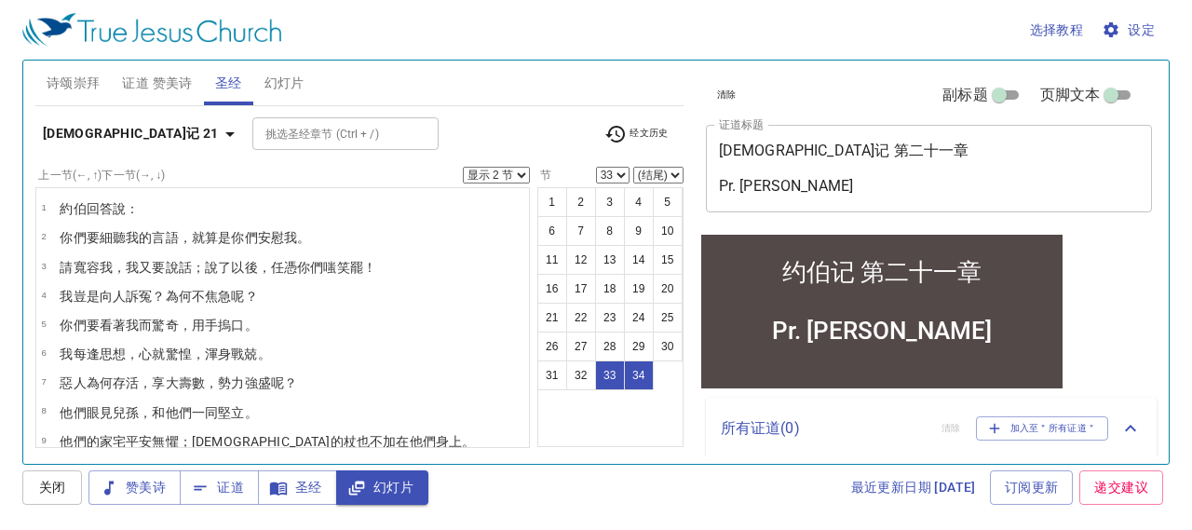
scroll to position [741, 0]
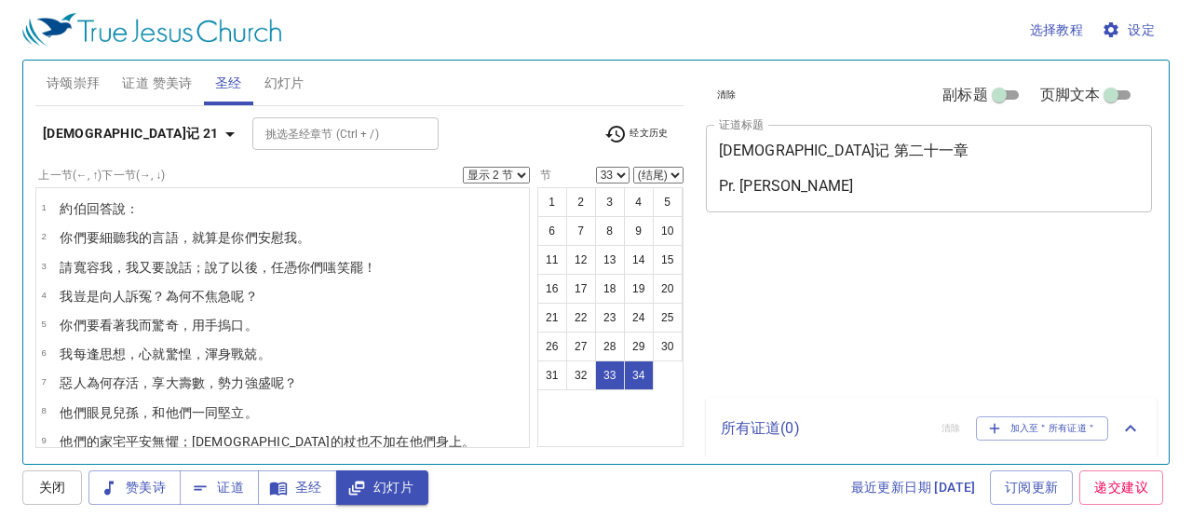
select select "2"
select select "33"
select select "2"
select select "33"
select select "2"
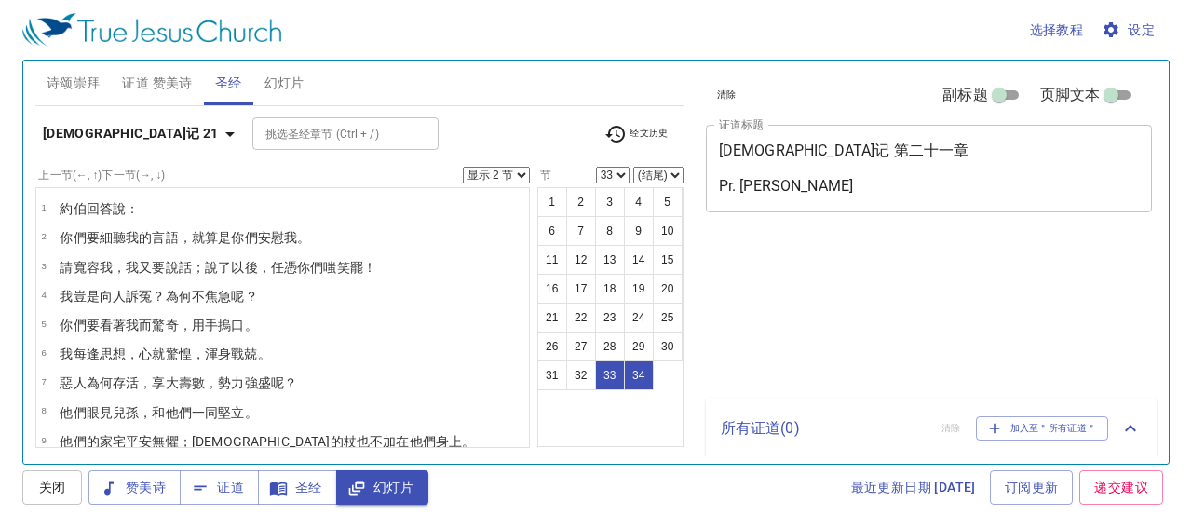
select select "33"
select select "2"
select select "33"
select select "2"
select select "33"
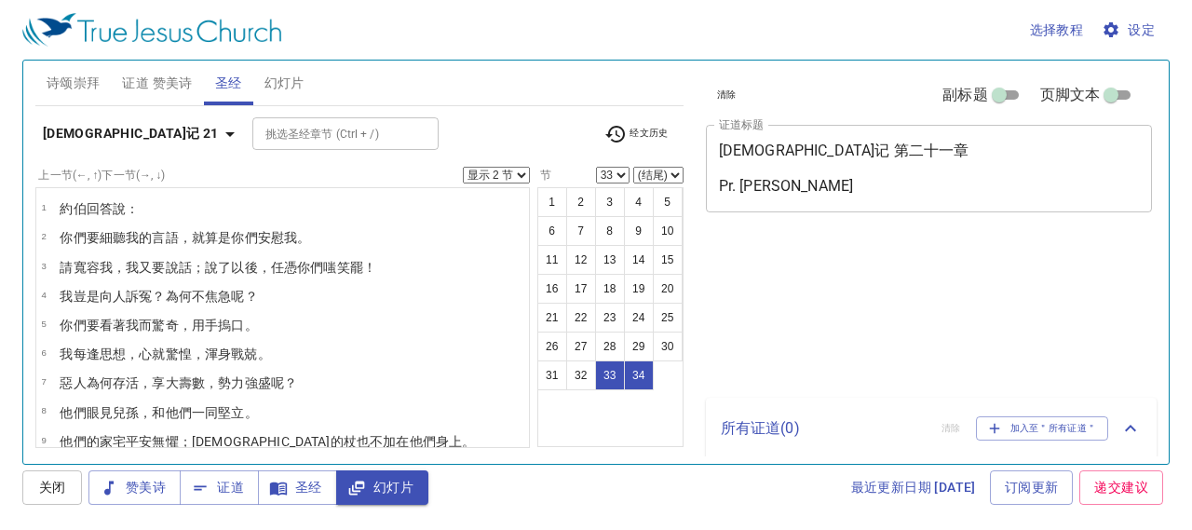
select select "2"
select select "33"
select select "2"
select select "33"
select select "2"
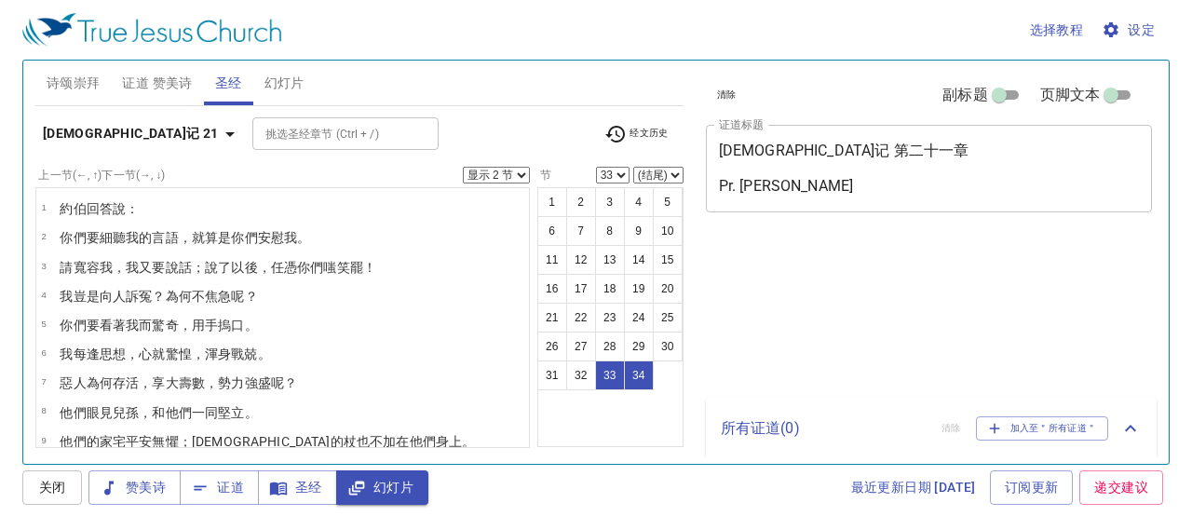
select select "33"
select select "2"
select select "33"
select select "2"
select select "33"
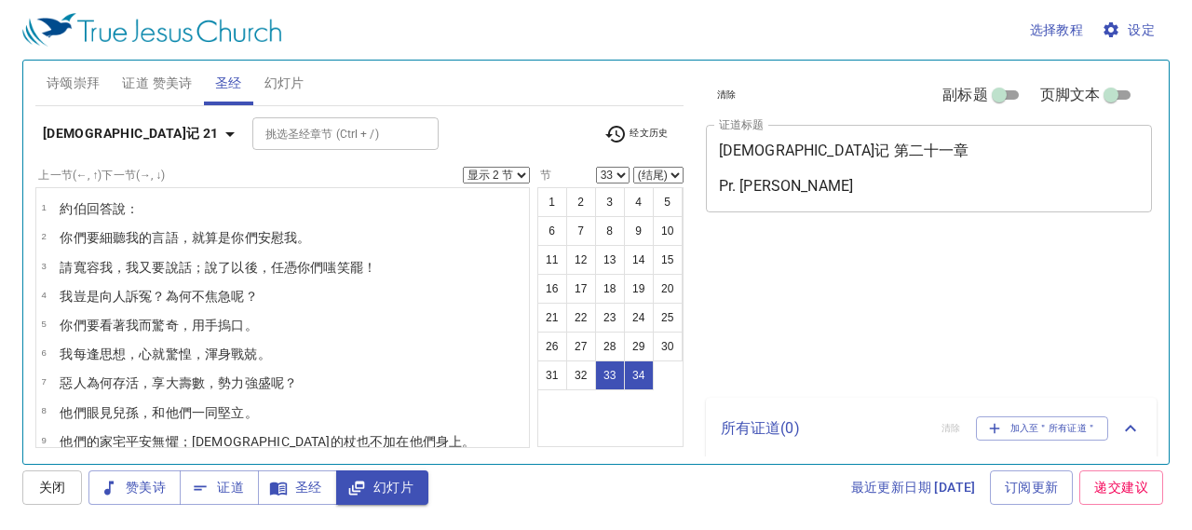
select select "2"
select select "33"
select select "2"
select select "33"
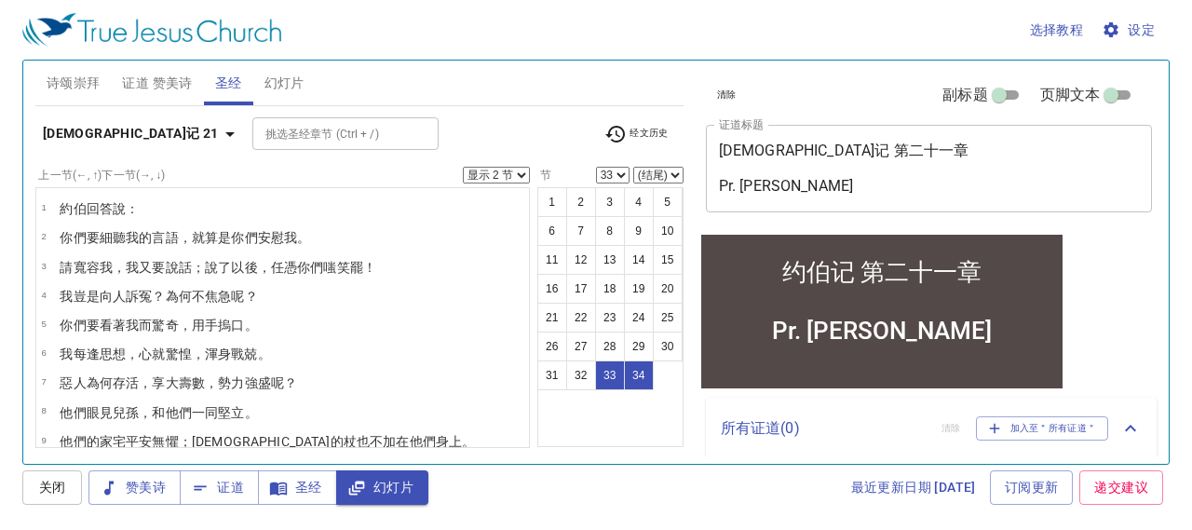
scroll to position [741, 0]
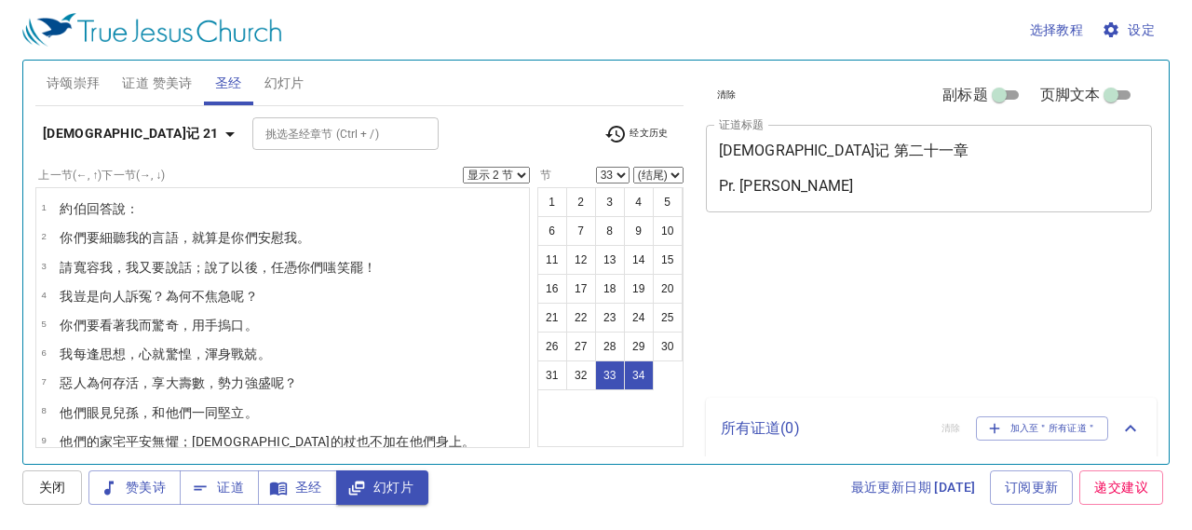
select select "2"
select select "33"
select select "2"
select select "33"
select select "2"
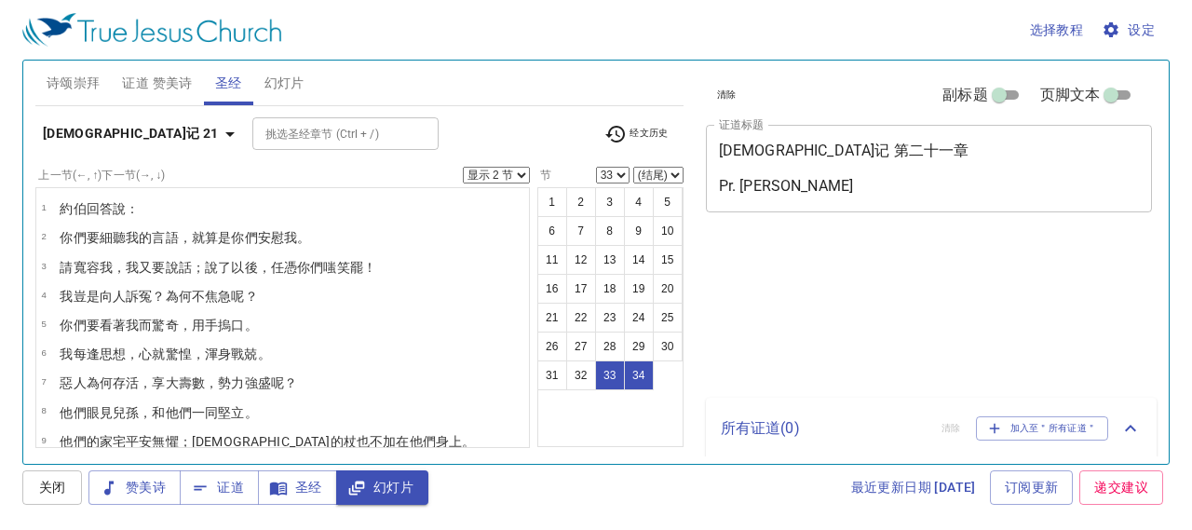
select select "33"
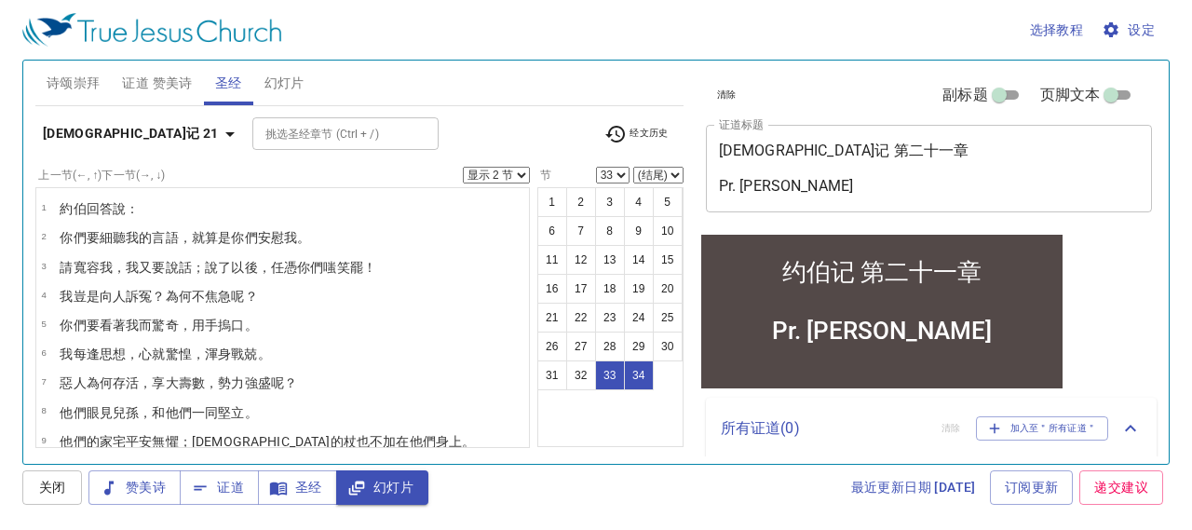
scroll to position [741, 0]
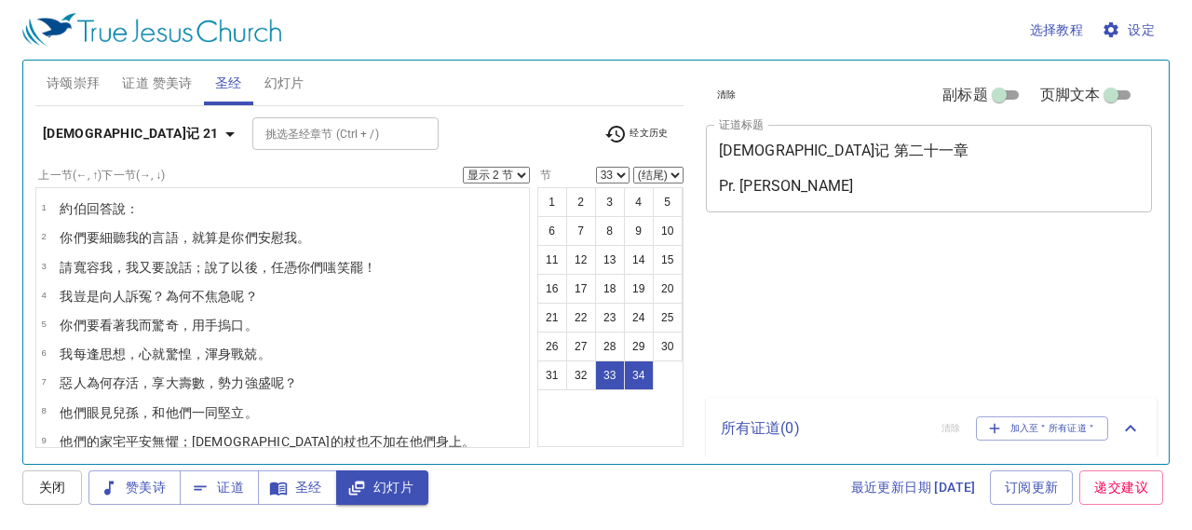
select select "2"
select select "33"
select select "2"
select select "33"
select select "2"
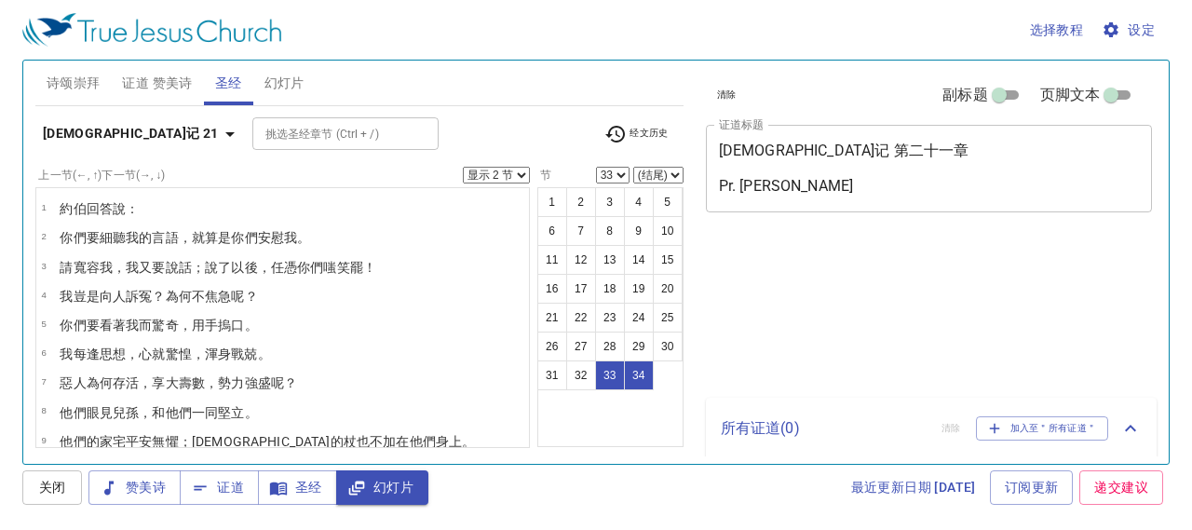
select select "33"
select select "2"
select select "33"
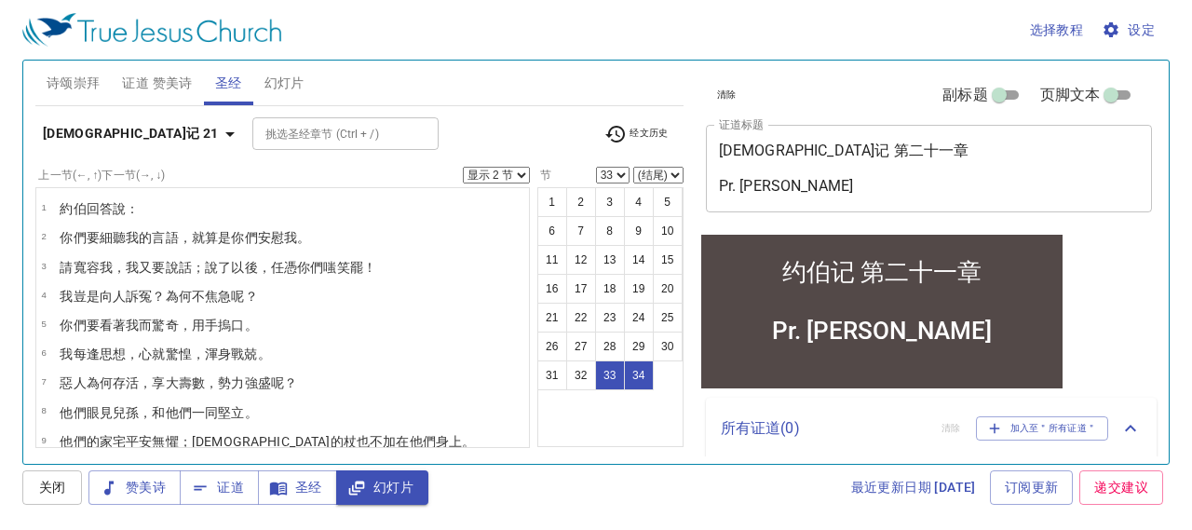
scroll to position [741, 0]
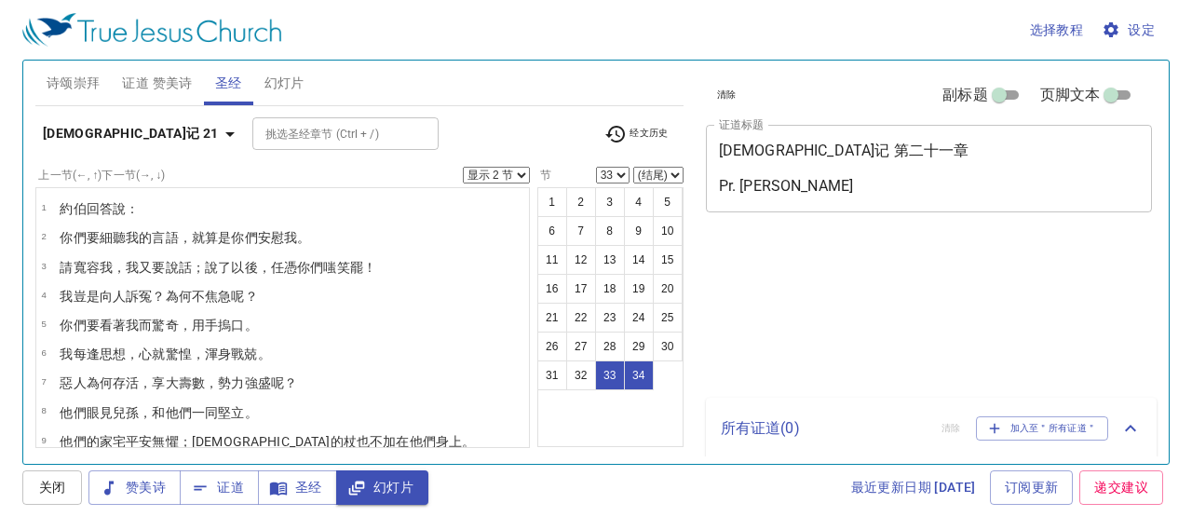
select select "2"
select select "33"
select select "2"
select select "33"
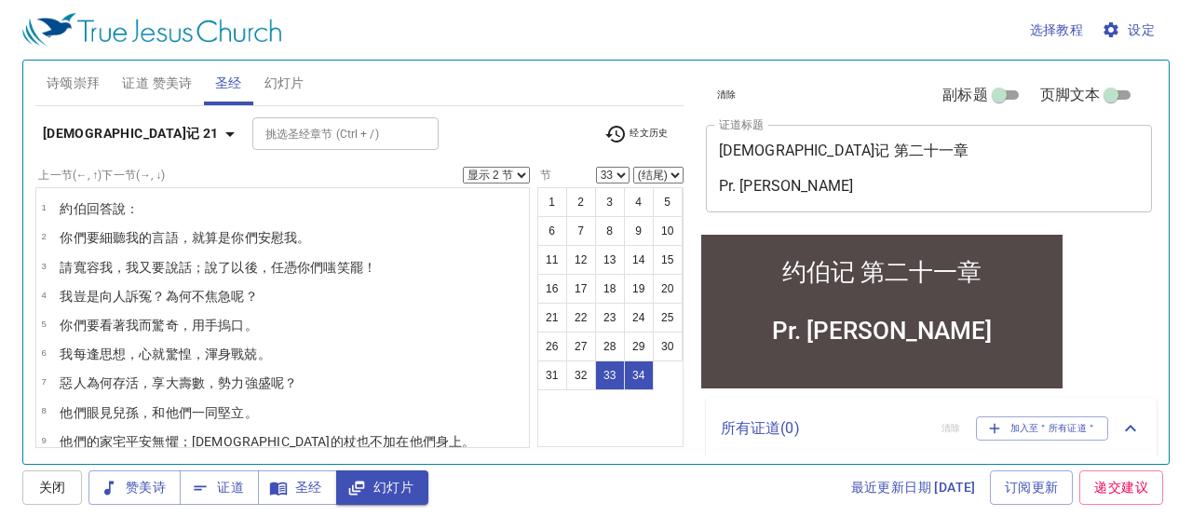
scroll to position [741, 0]
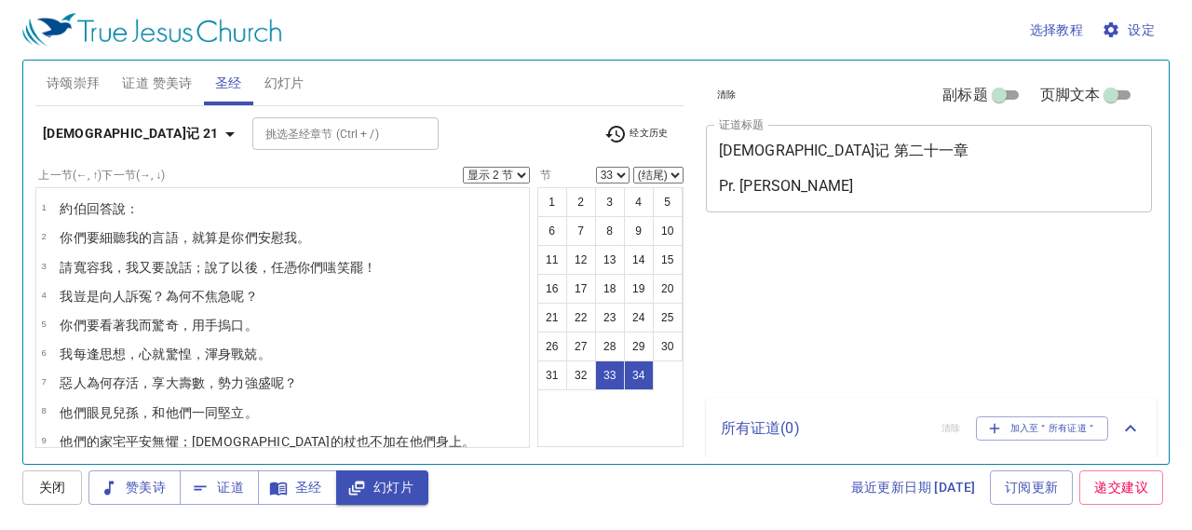
select select "2"
select select "33"
select select "2"
select select "33"
select select "2"
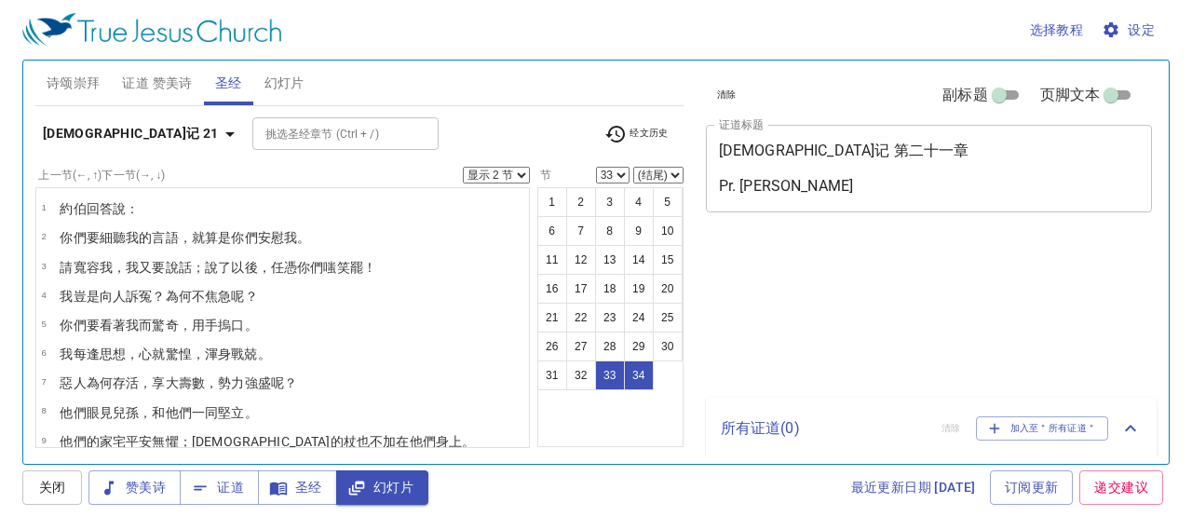
select select "33"
select select "2"
select select "33"
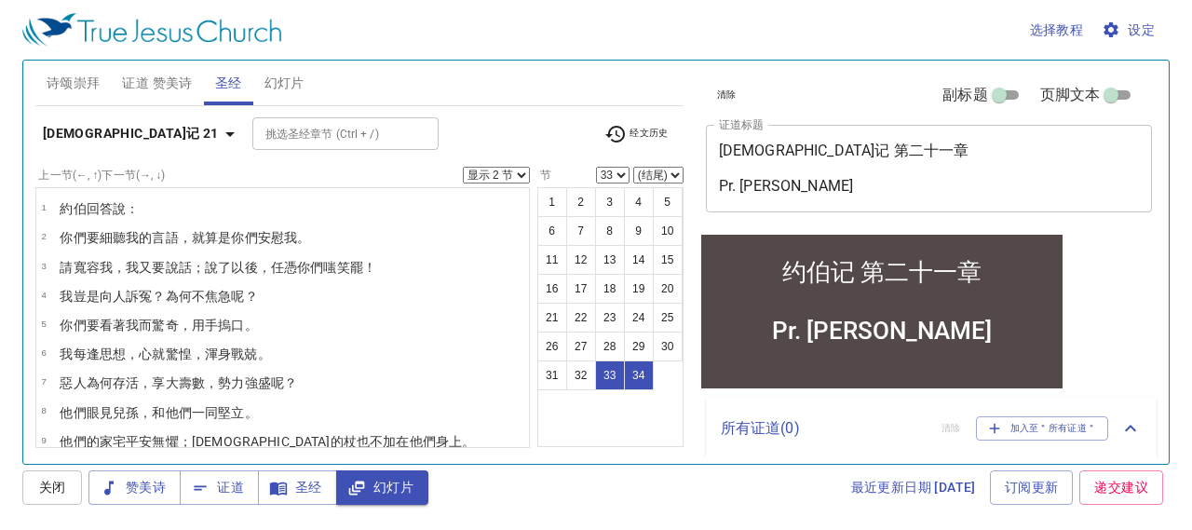
scroll to position [741, 0]
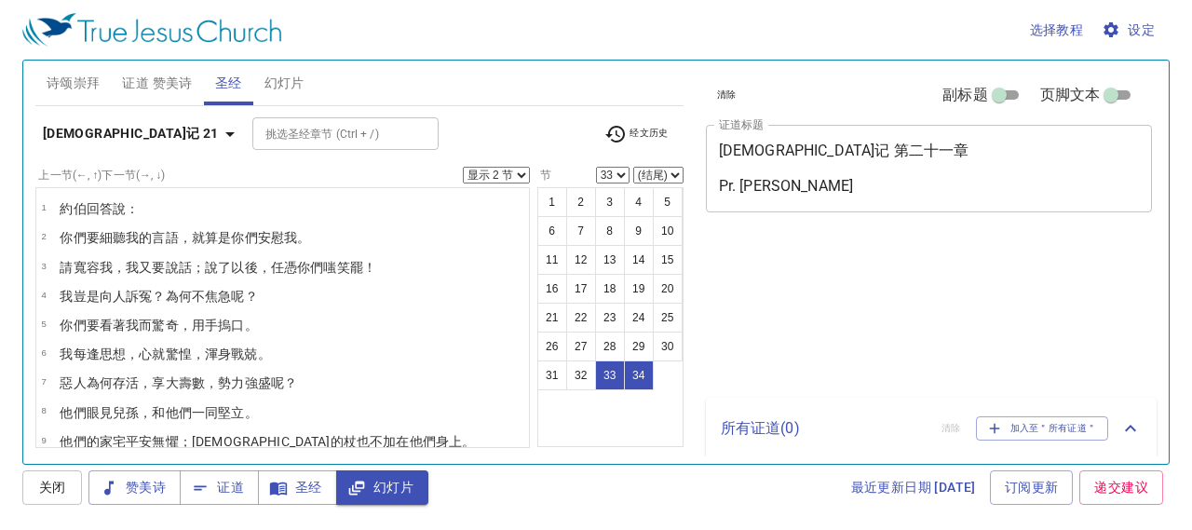
select select "2"
select select "33"
select select "2"
select select "33"
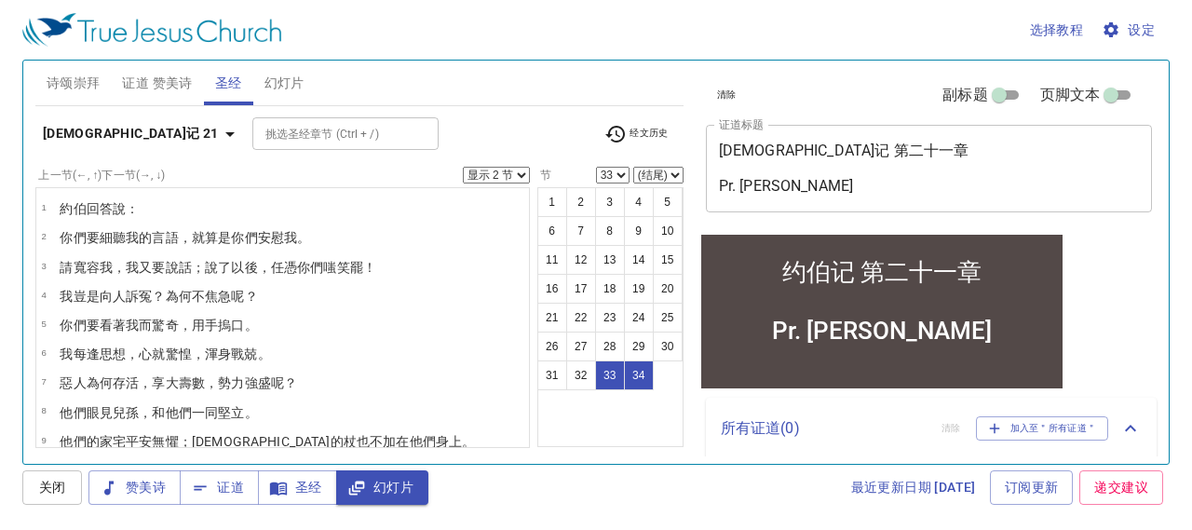
scroll to position [741, 0]
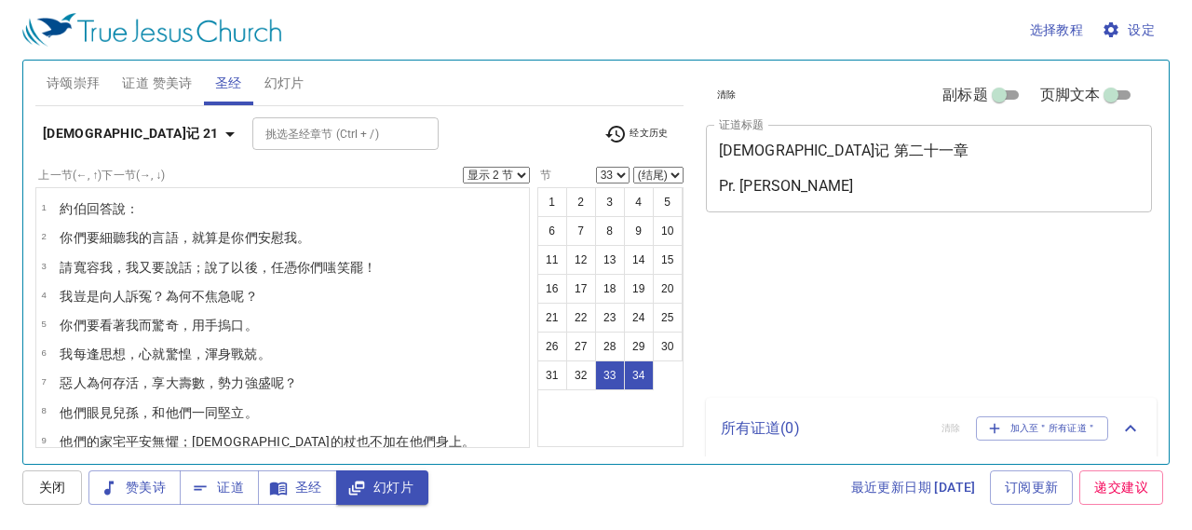
select select "2"
select select "33"
select select "2"
select select "33"
select select "2"
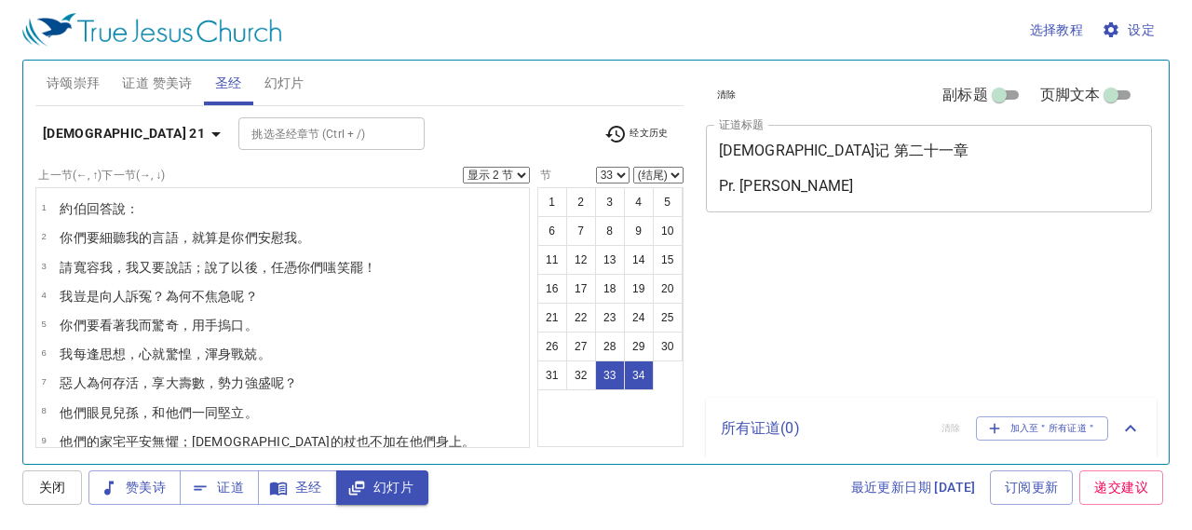
select select "33"
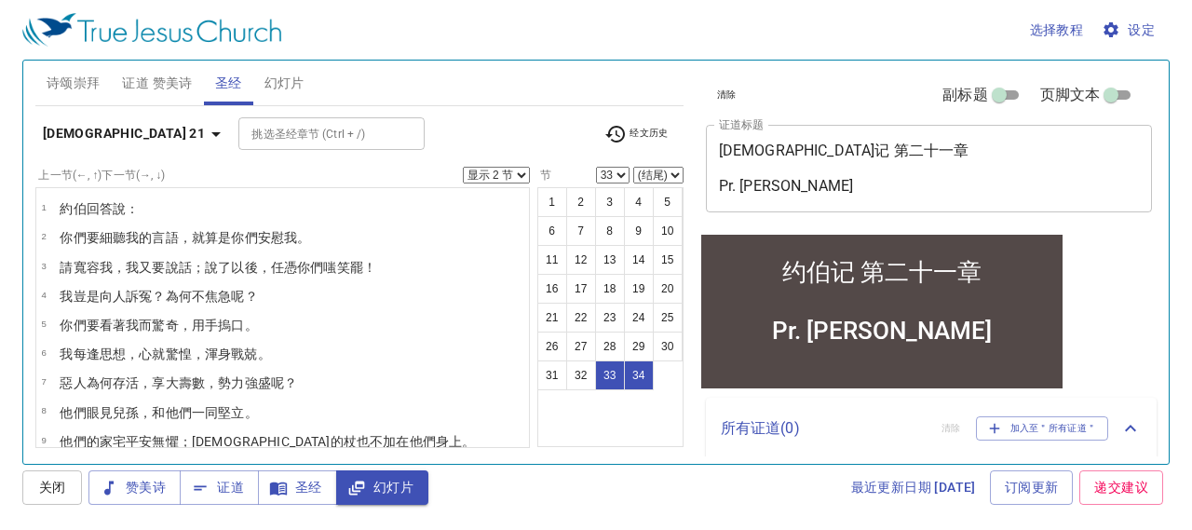
scroll to position [741, 0]
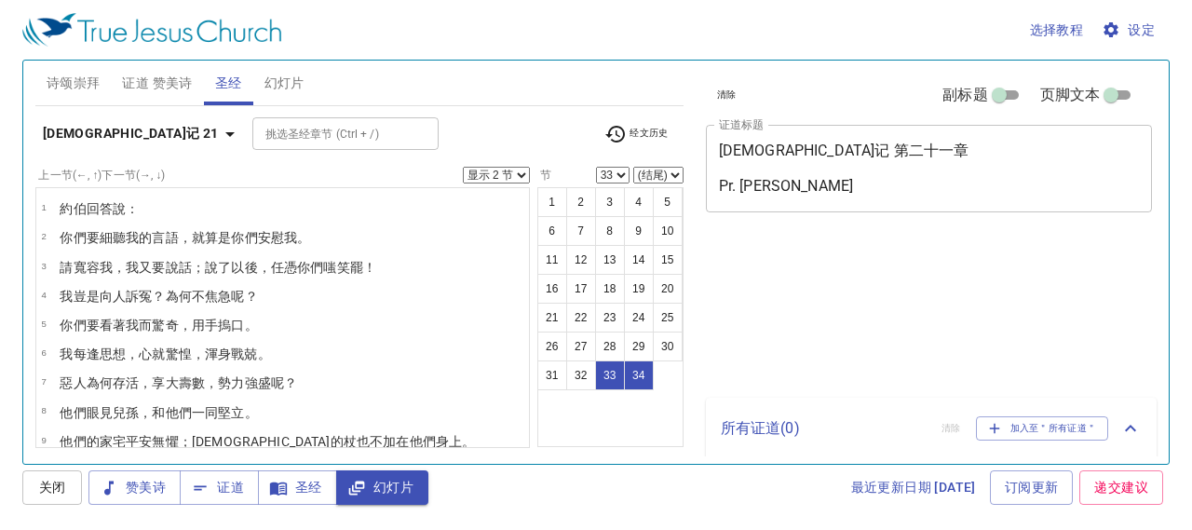
select select "2"
select select "33"
select select "2"
select select "33"
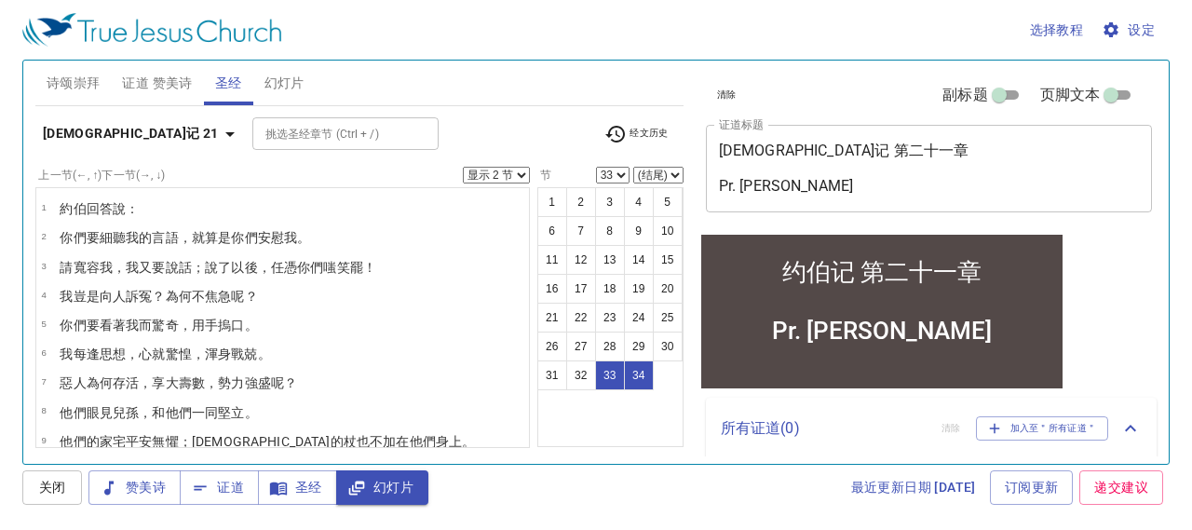
scroll to position [741, 0]
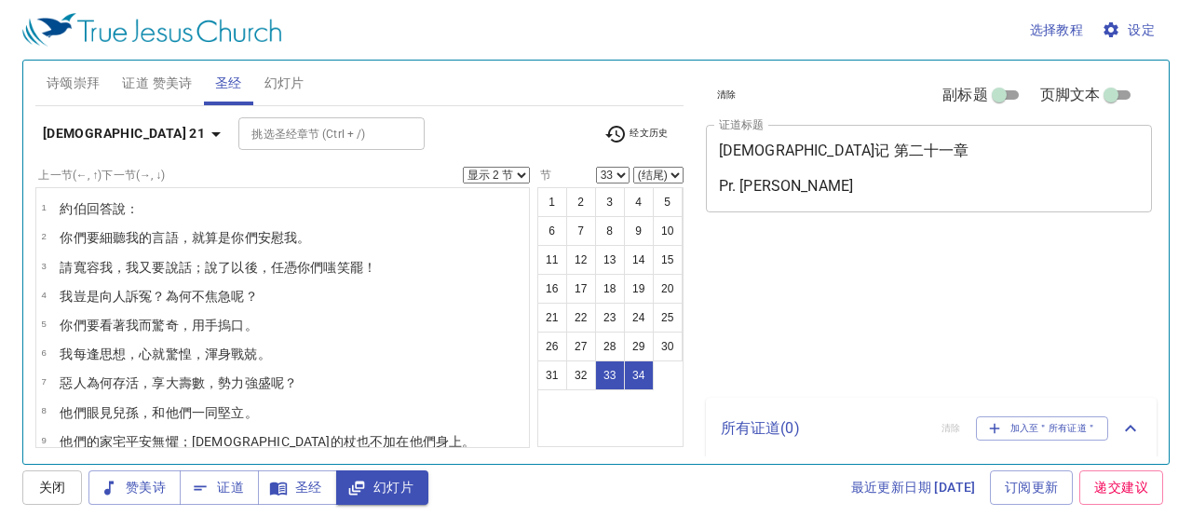
select select "2"
select select "33"
select select "2"
select select "33"
select select "2"
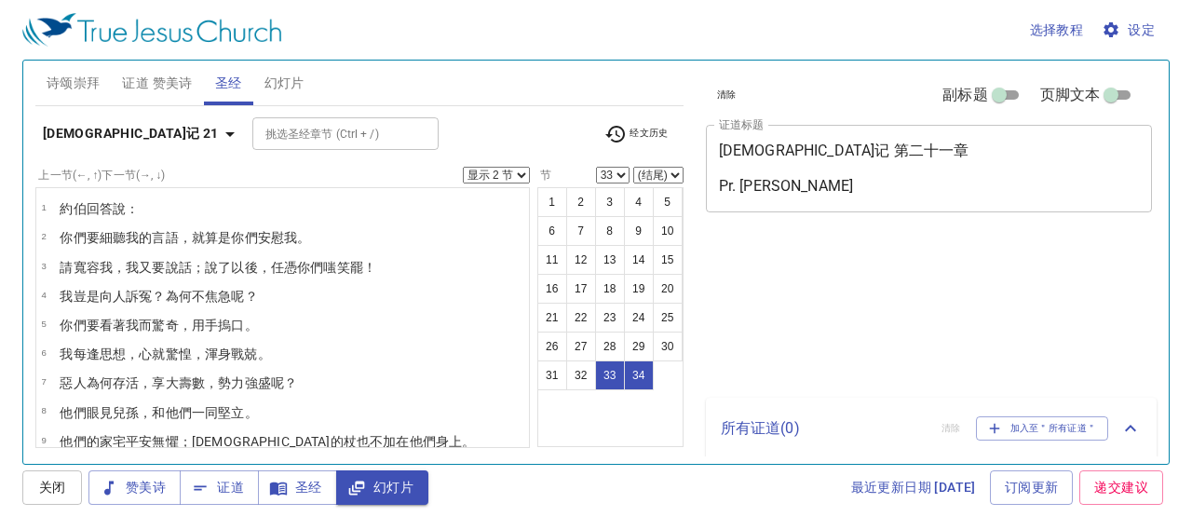
select select "33"
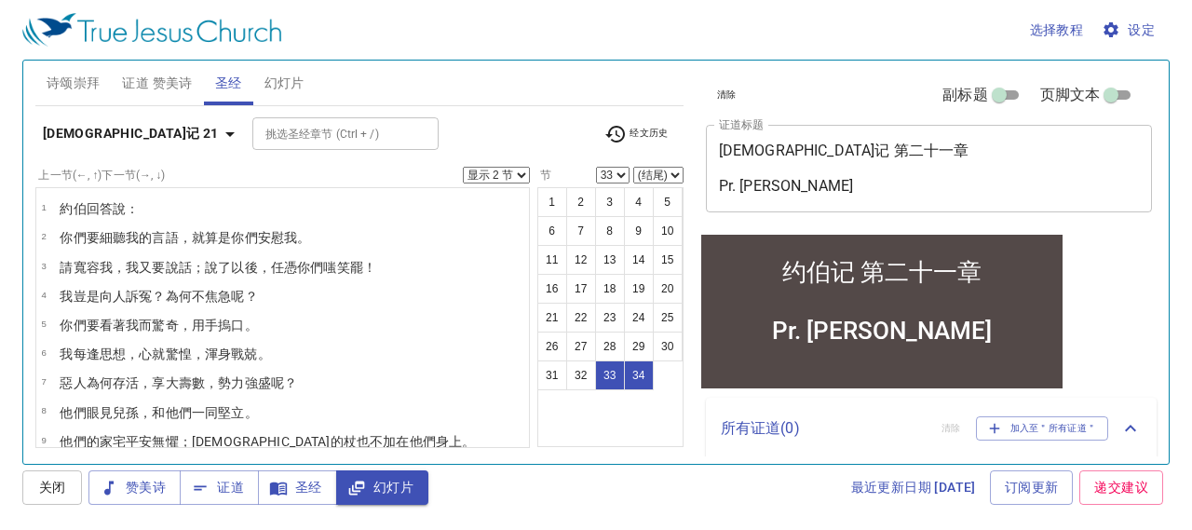
scroll to position [741, 0]
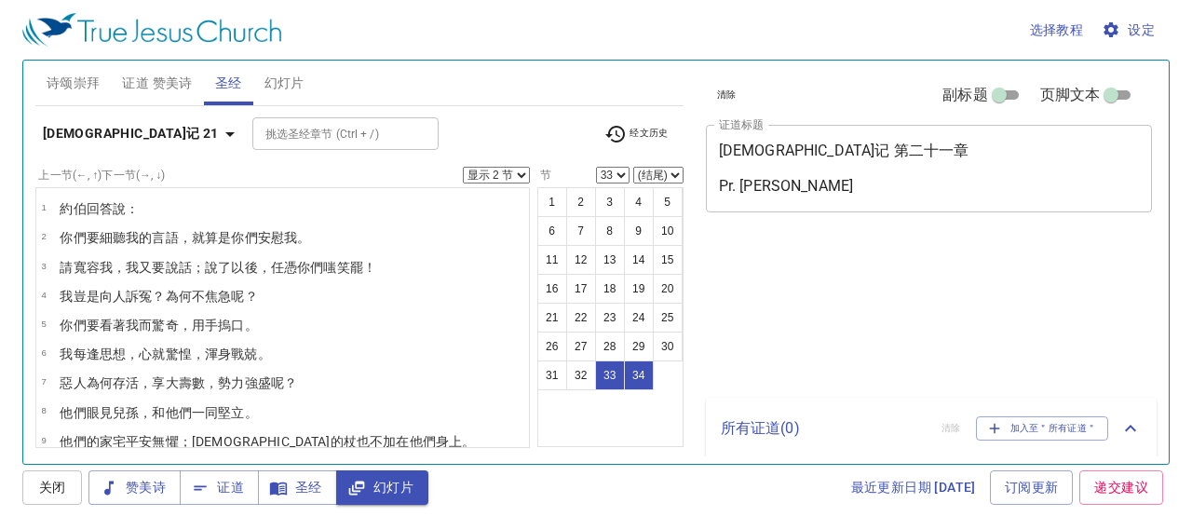
select select "2"
select select "33"
select select "2"
select select "33"
select select "2"
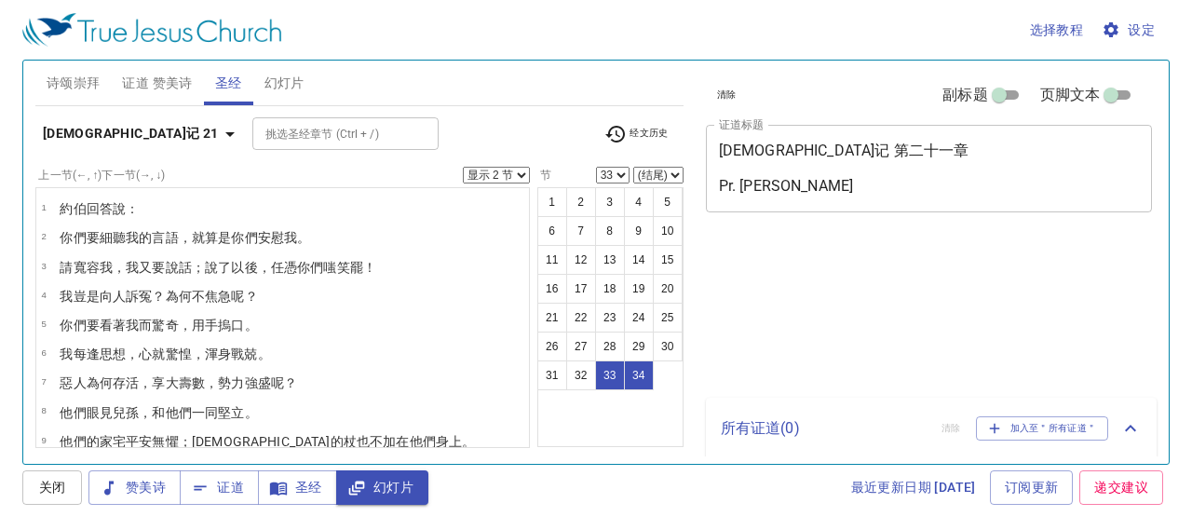
select select "33"
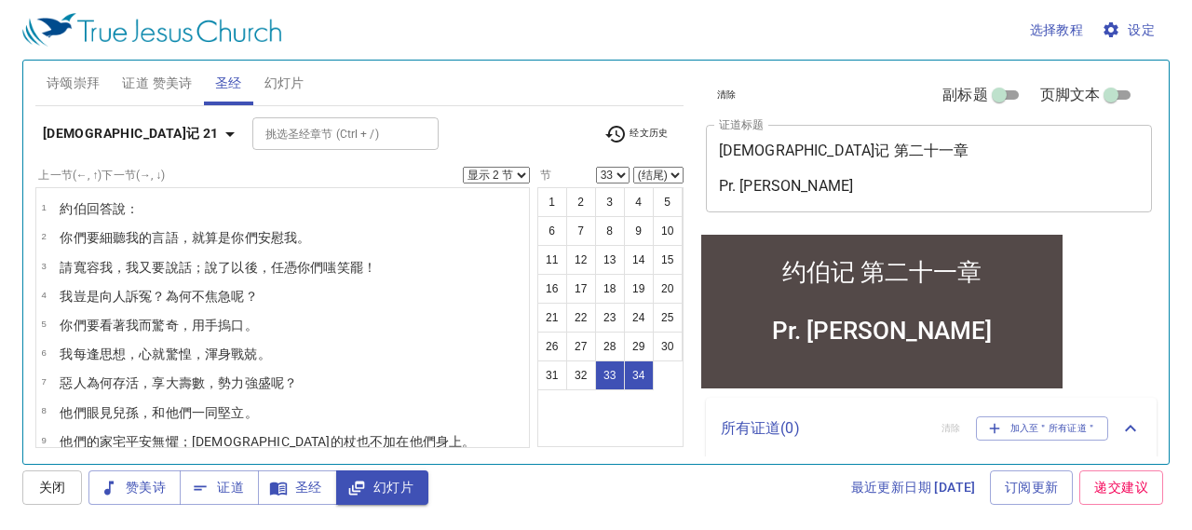
scroll to position [741, 0]
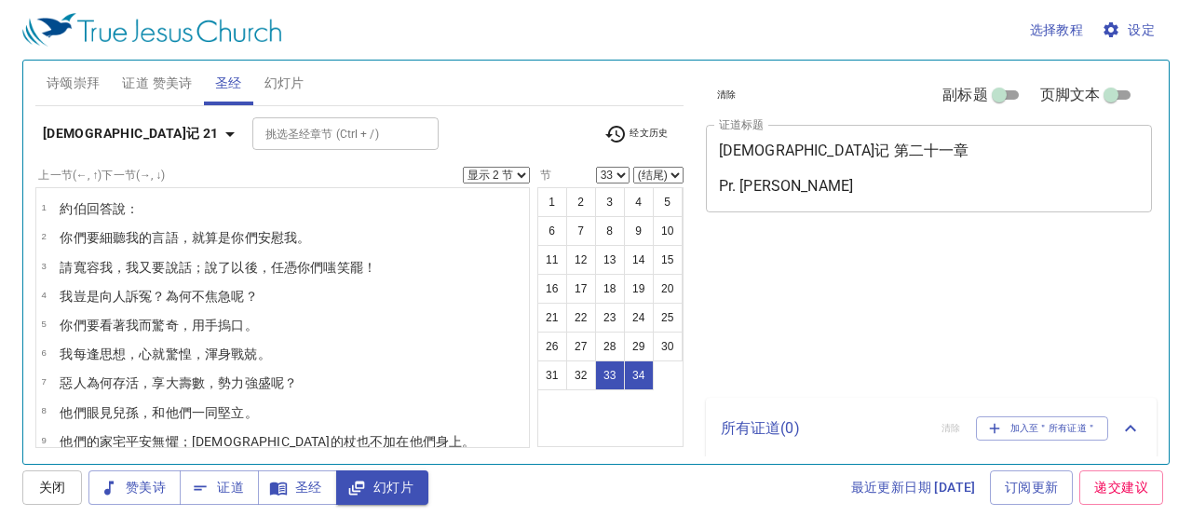
select select "2"
select select "33"
select select "2"
select select "33"
select select "2"
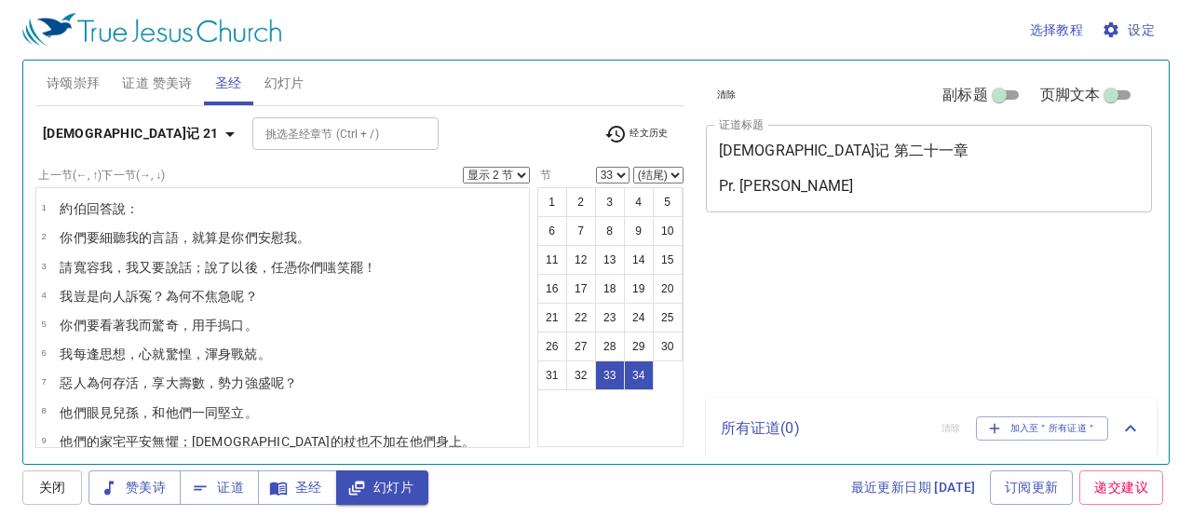
select select "33"
select select "2"
select select "33"
select select "2"
select select "33"
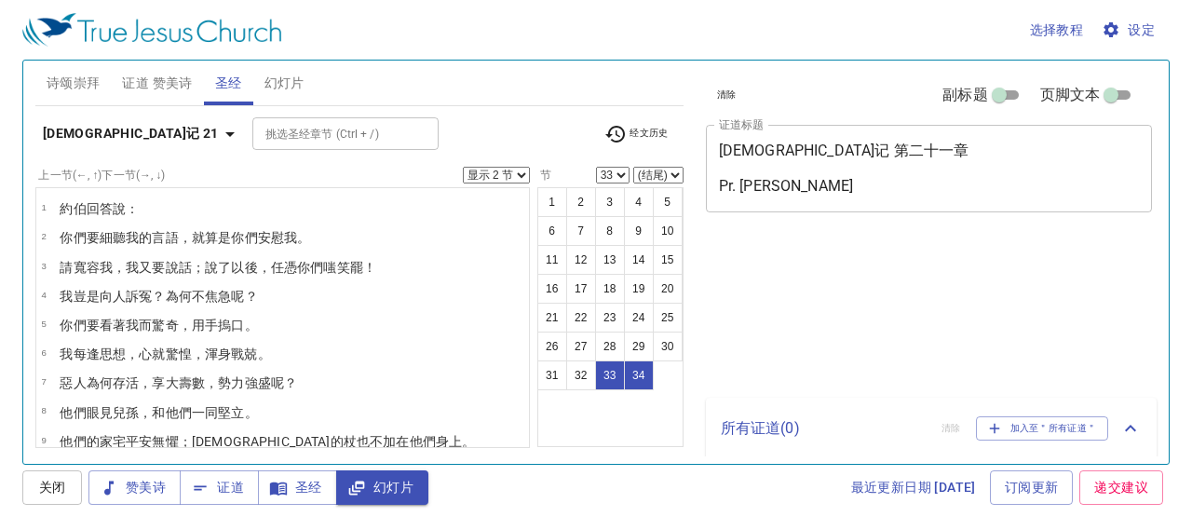
select select "2"
select select "33"
select select "2"
select select "33"
select select "2"
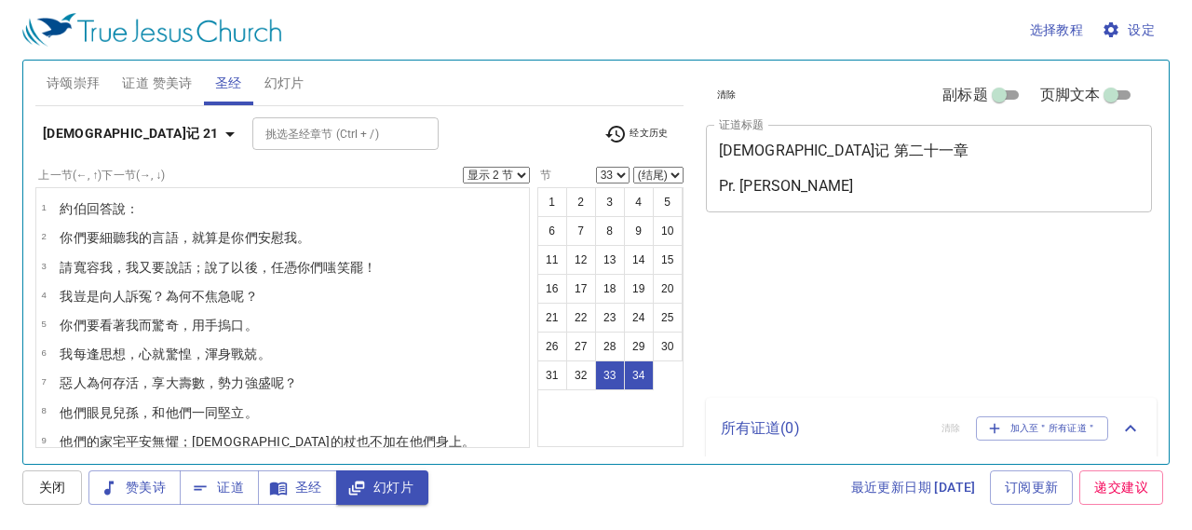
select select "33"
